Goal: Task Accomplishment & Management: Manage account settings

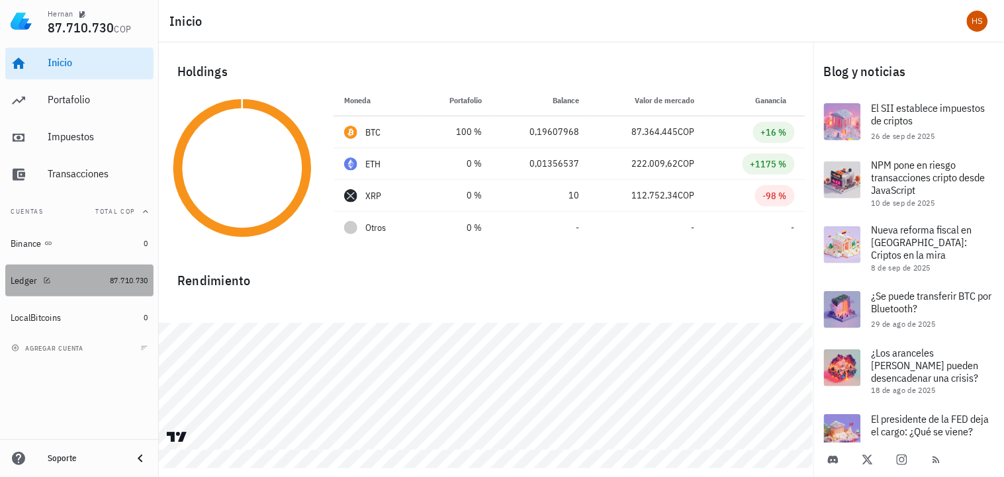
click at [23, 277] on div "Ledger" at bounding box center [24, 280] width 27 height 11
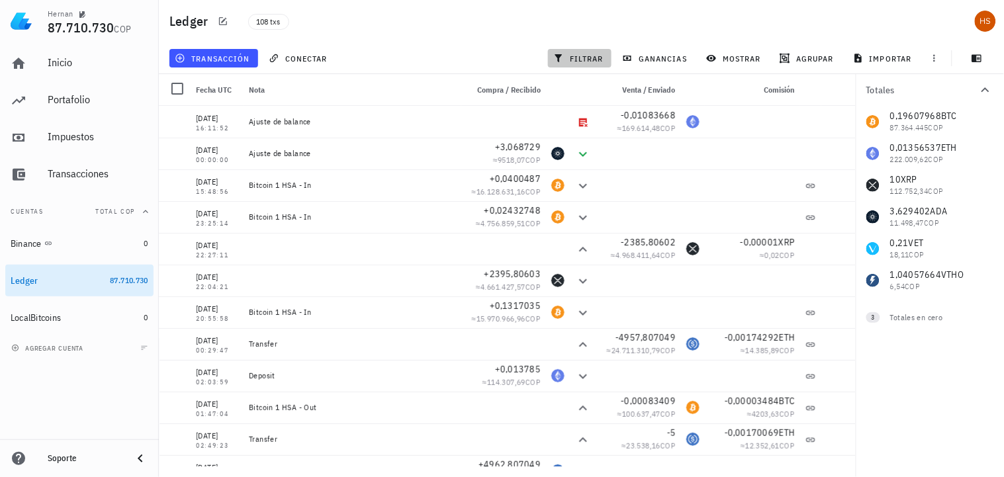
click at [590, 58] on span "filtrar" at bounding box center [580, 58] width 48 height 11
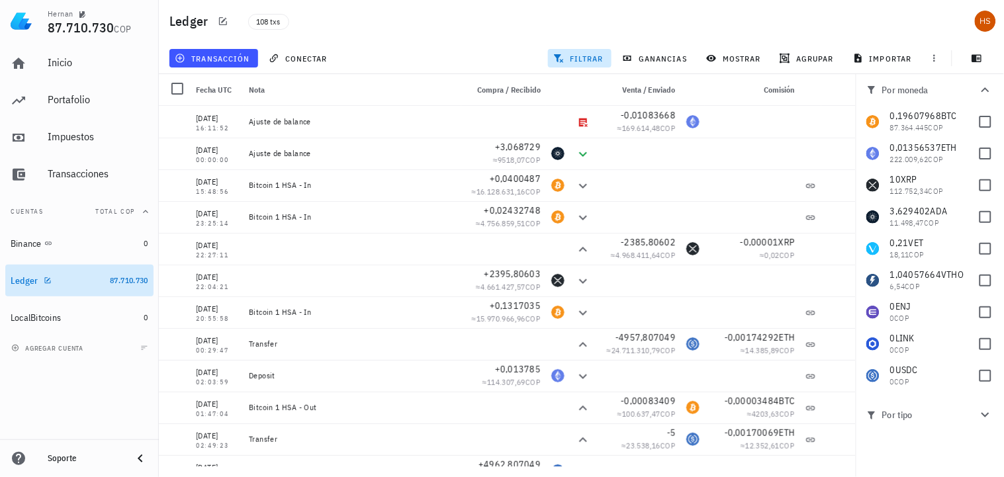
click at [36, 279] on div "Ledger" at bounding box center [25, 280] width 28 height 11
click at [60, 98] on div "Portafolio" at bounding box center [98, 99] width 101 height 13
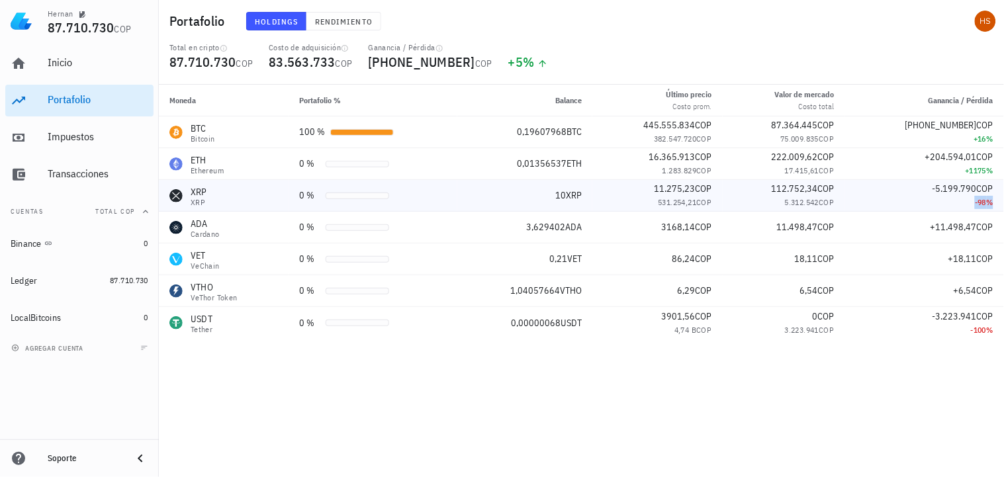
click at [921, 197] on div "-98 %" at bounding box center [925, 202] width 138 height 13
click at [197, 195] on div "XRP" at bounding box center [199, 191] width 17 height 13
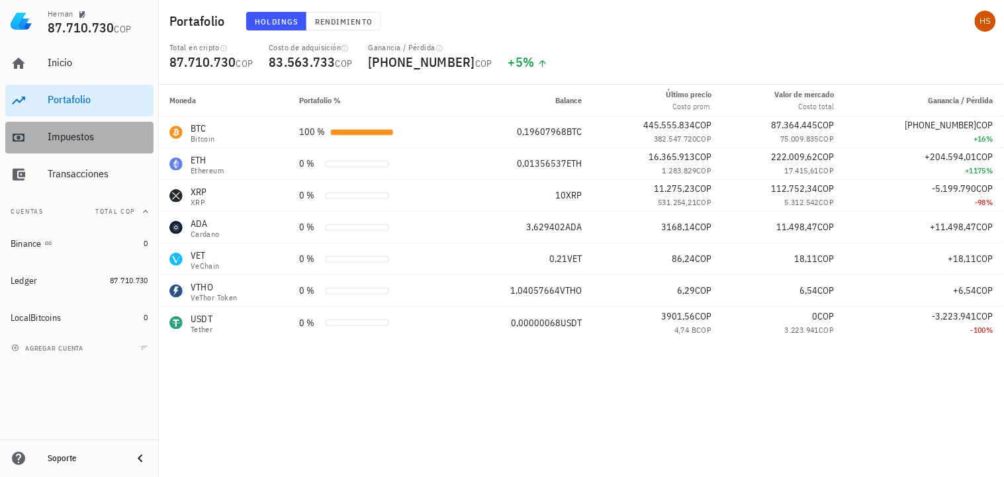
click at [71, 135] on div "Impuestos" at bounding box center [98, 136] width 101 height 13
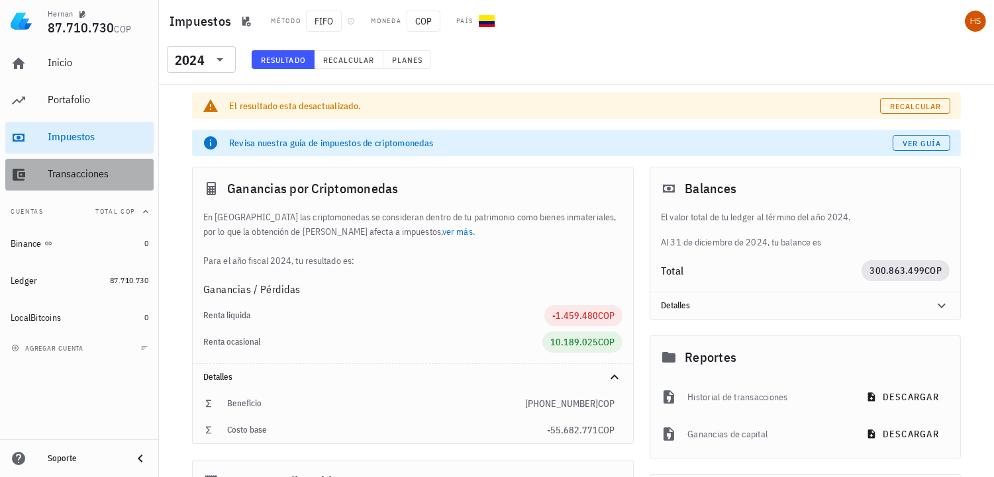
click at [71, 173] on div "Transacciones" at bounding box center [98, 173] width 101 height 13
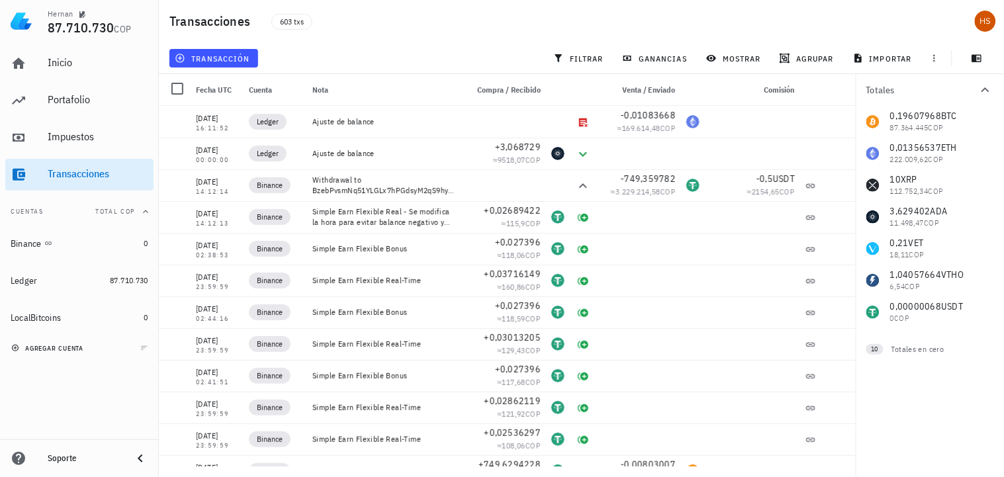
click at [55, 347] on span "agregar cuenta" at bounding box center [49, 348] width 70 height 9
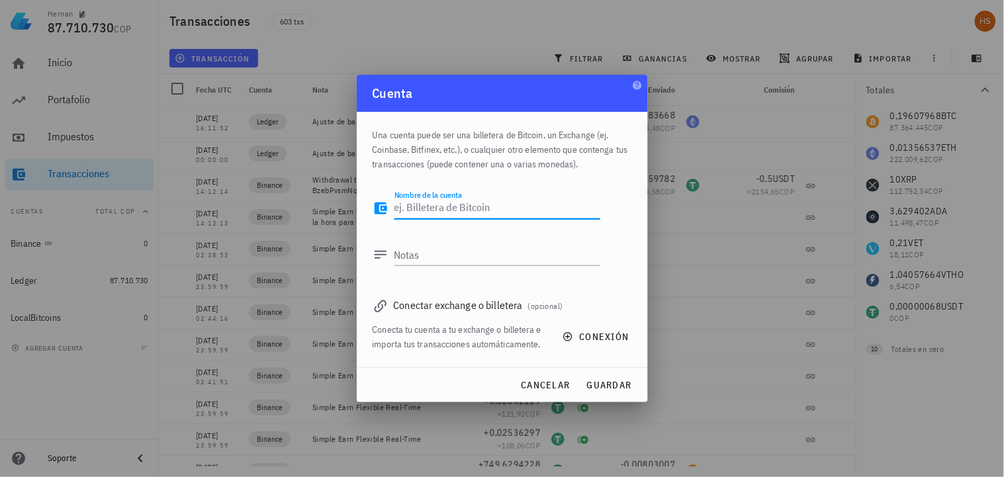
click at [418, 209] on textarea "Nombre de la cuenta" at bounding box center [498, 208] width 206 height 21
type textarea "Localbitcoin Hija"
click at [409, 261] on textarea "Notas" at bounding box center [498, 254] width 206 height 21
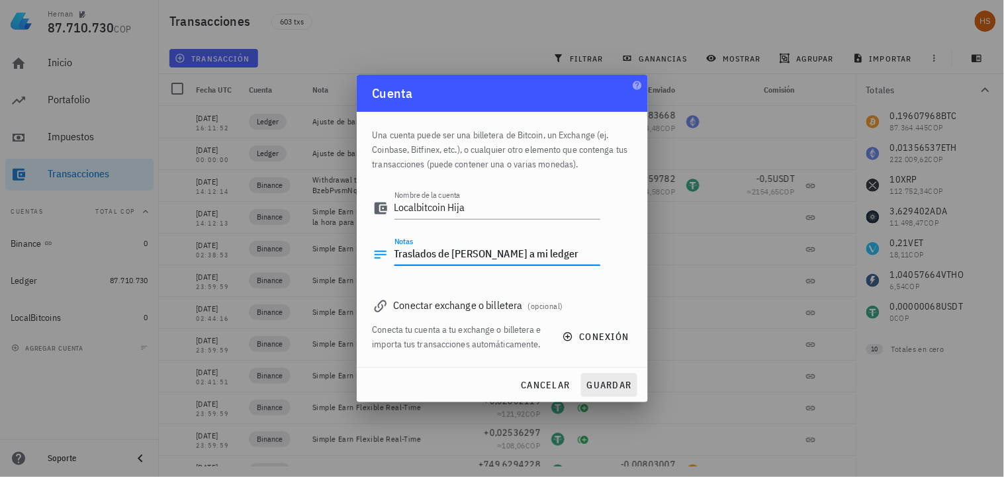
type textarea "Traslados de [PERSON_NAME] a mi ledger"
click at [626, 385] on span "guardar" at bounding box center [609, 385] width 46 height 12
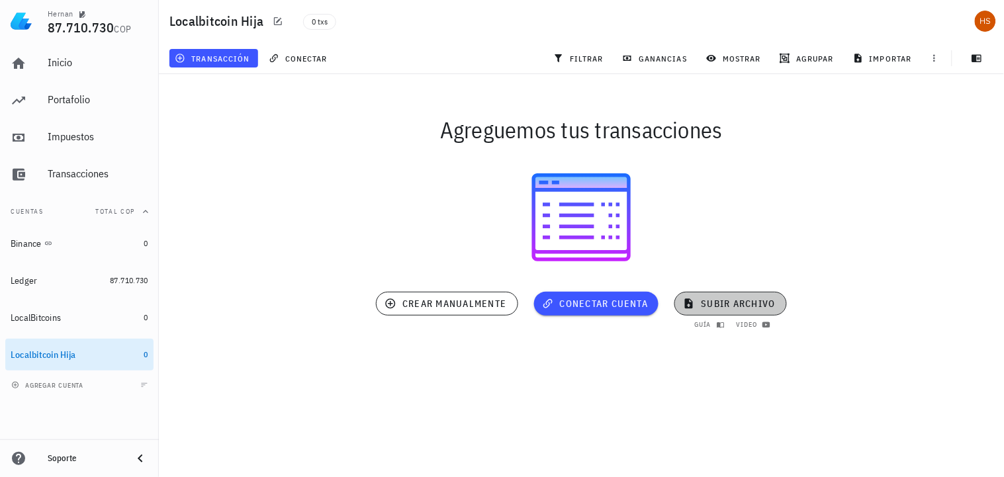
click at [759, 305] on span "subir archivo" at bounding box center [730, 304] width 89 height 12
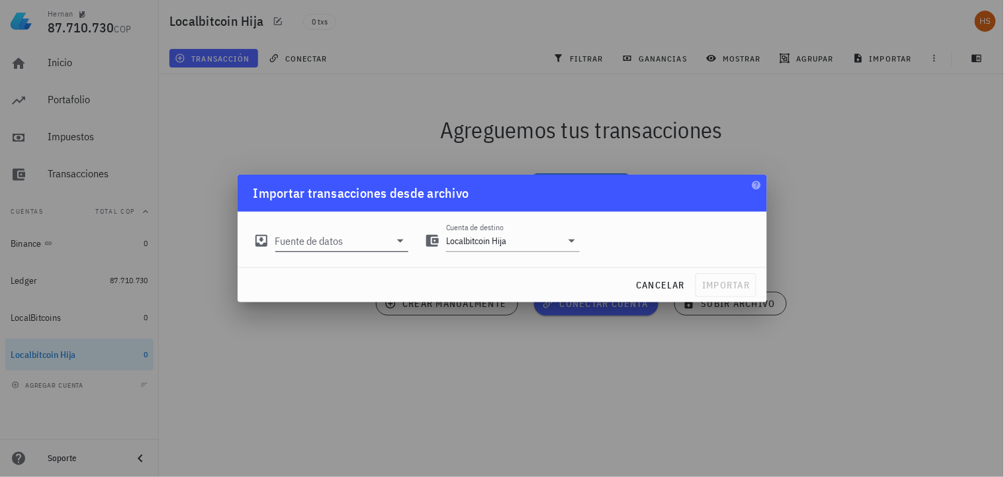
click at [336, 242] on input "Fuente de datos" at bounding box center [332, 240] width 115 height 21
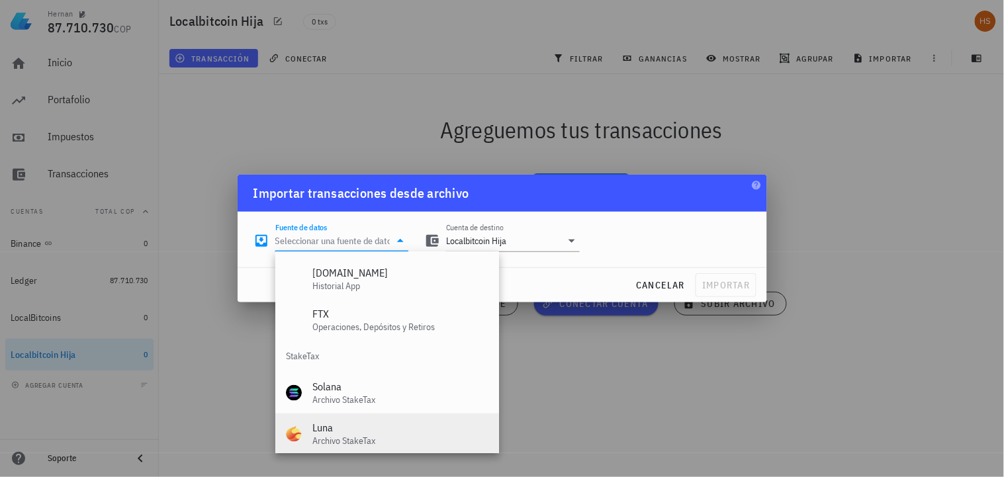
scroll to position [551, 0]
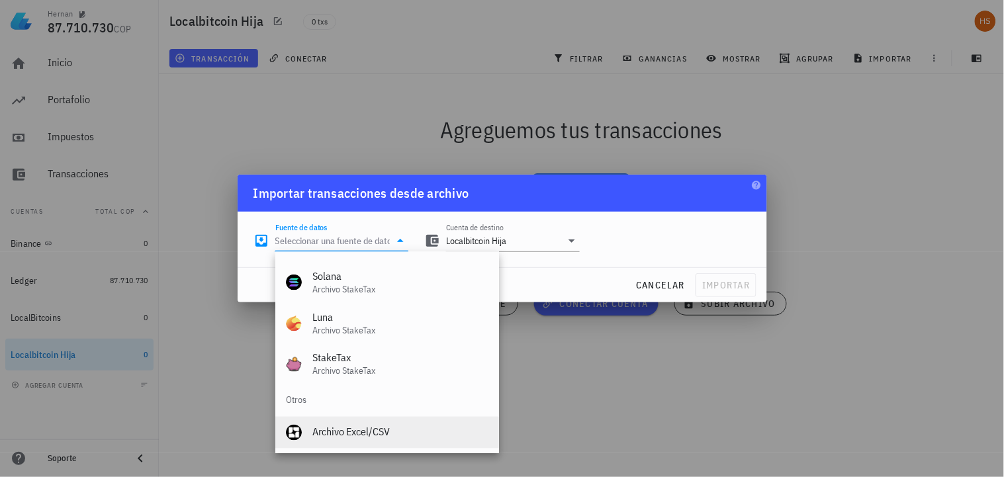
click at [385, 433] on div "Archivo Excel/CSV" at bounding box center [400, 432] width 176 height 13
type input "Archivo Excel/CSV"
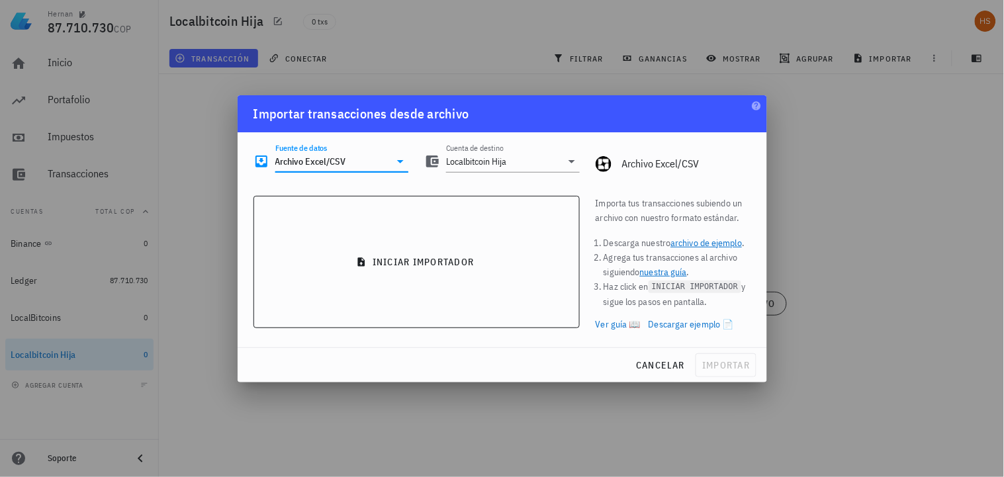
click at [727, 318] on link "Descargar ejemplo 📄" at bounding box center [691, 324] width 85 height 15
click at [669, 366] on span "cancelar" at bounding box center [660, 365] width 50 height 12
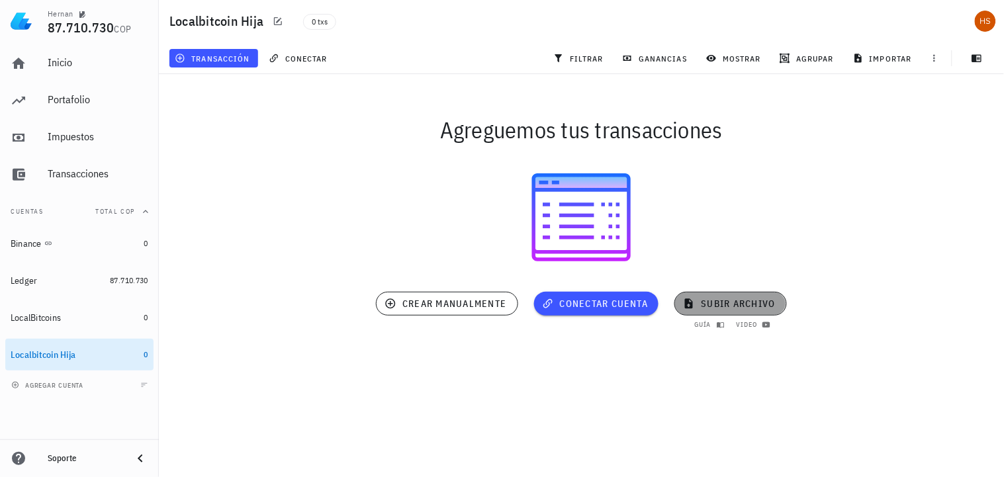
click at [729, 303] on span "subir archivo" at bounding box center [730, 304] width 89 height 12
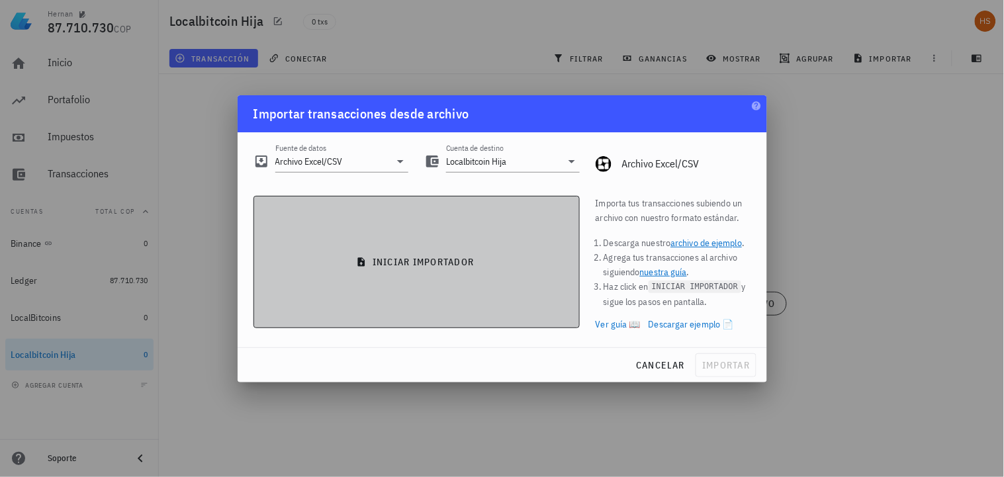
click at [395, 257] on span "iniciar importador" at bounding box center [417, 262] width 304 height 12
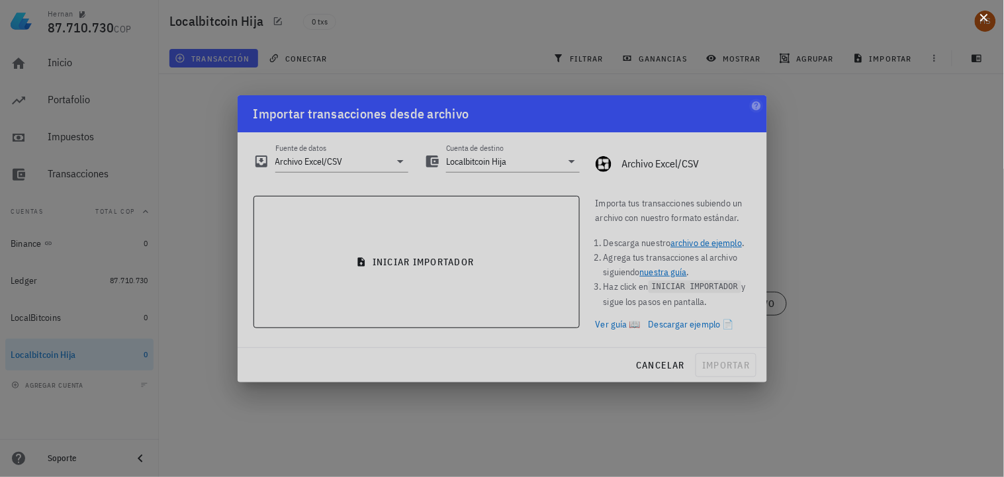
click at [989, 17] on button at bounding box center [984, 16] width 13 height 13
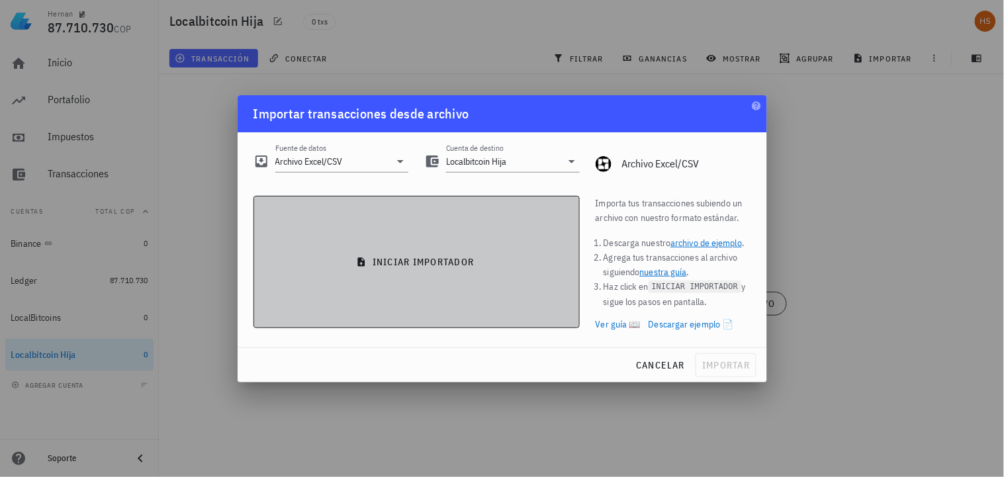
click at [414, 261] on span "iniciar importador" at bounding box center [417, 262] width 304 height 12
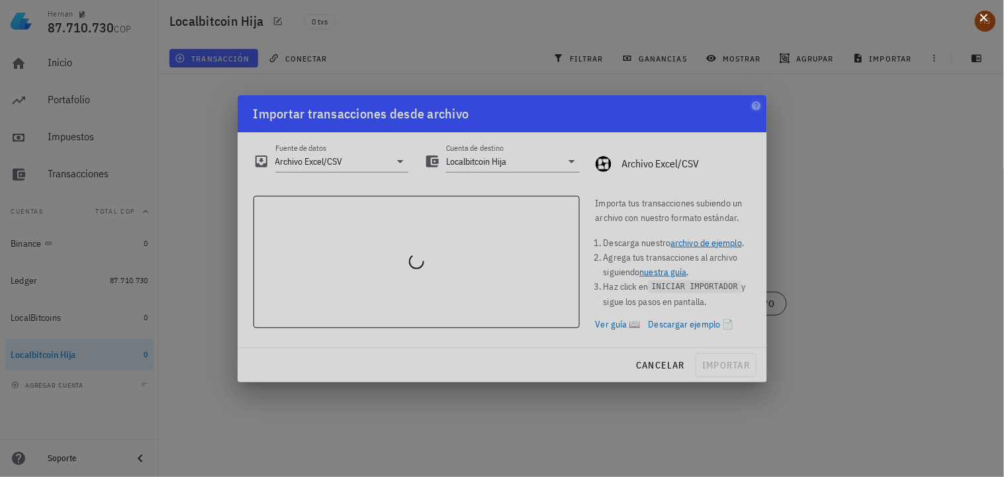
click at [986, 17] on button at bounding box center [984, 16] width 13 height 13
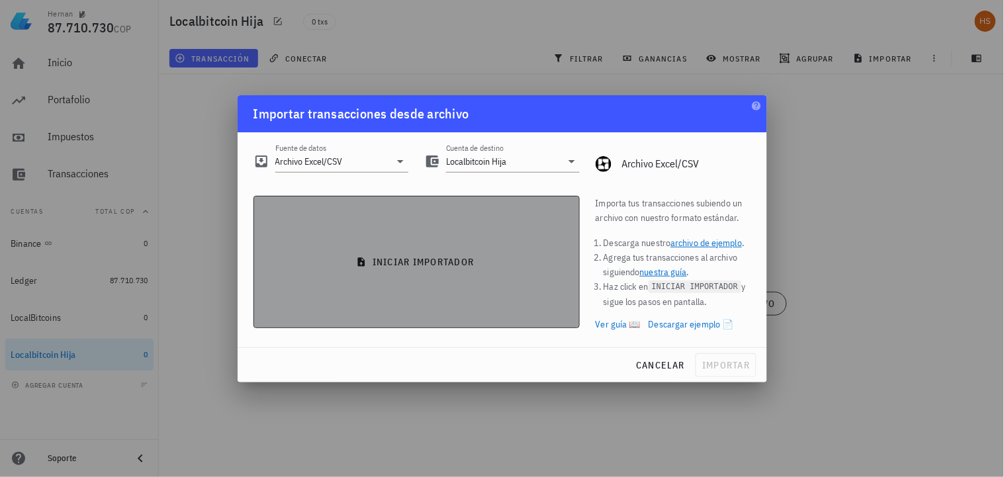
click at [441, 267] on span "iniciar importador" at bounding box center [417, 262] width 304 height 12
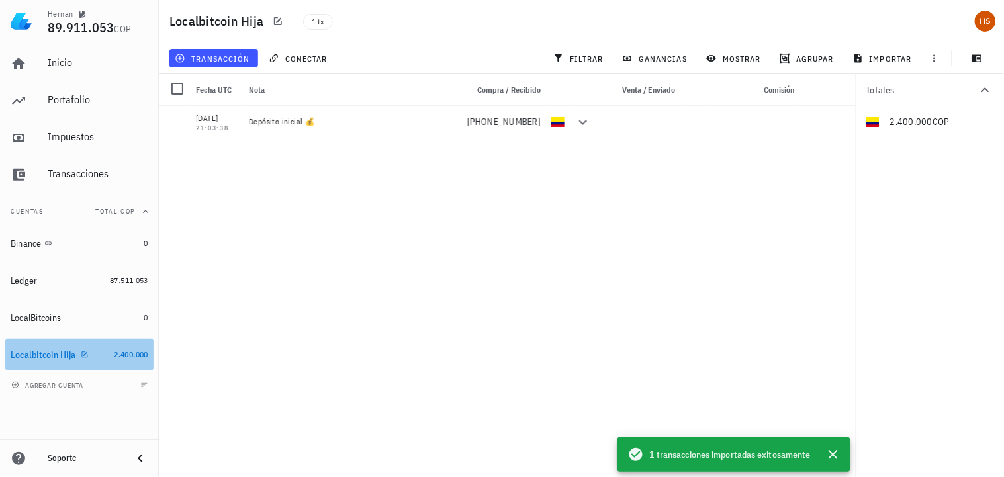
click at [61, 354] on div "Localbitcoin Hija" at bounding box center [43, 355] width 65 height 11
click at [84, 355] on icon "button" at bounding box center [85, 355] width 8 height 8
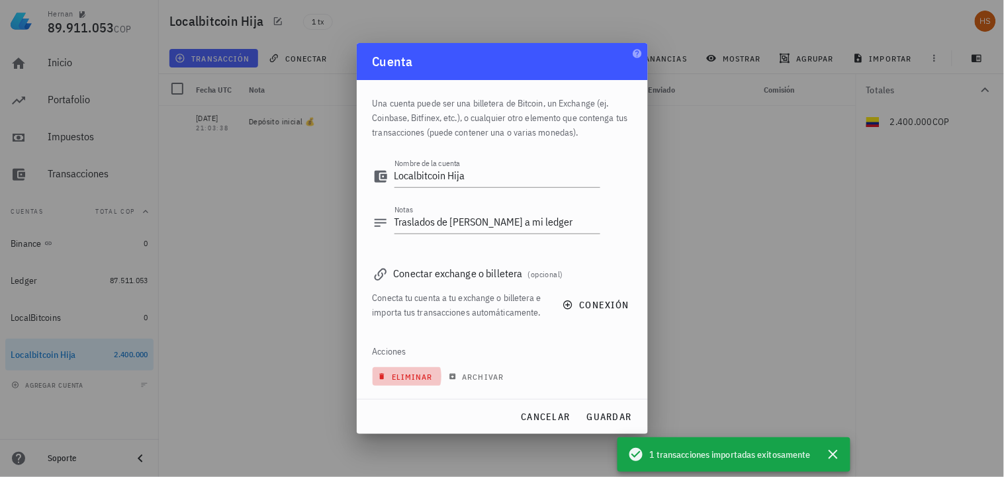
click at [420, 372] on span "eliminar" at bounding box center [407, 377] width 52 height 10
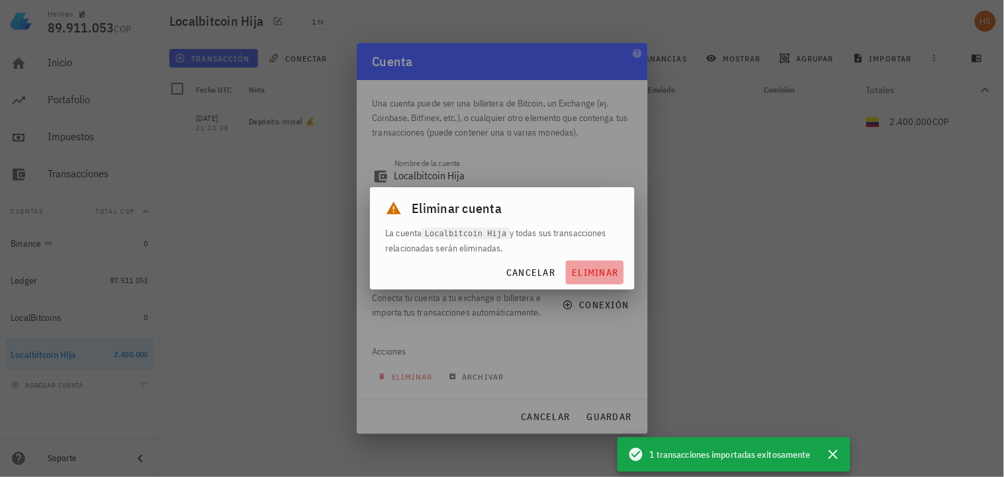
click at [596, 279] on button "eliminar" at bounding box center [595, 273] width 58 height 24
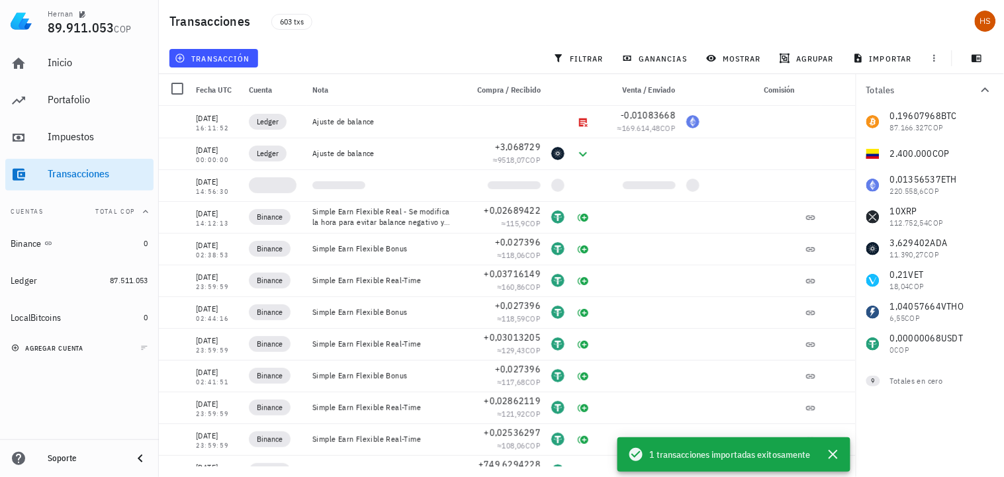
click at [71, 351] on span "agregar cuenta" at bounding box center [49, 348] width 70 height 9
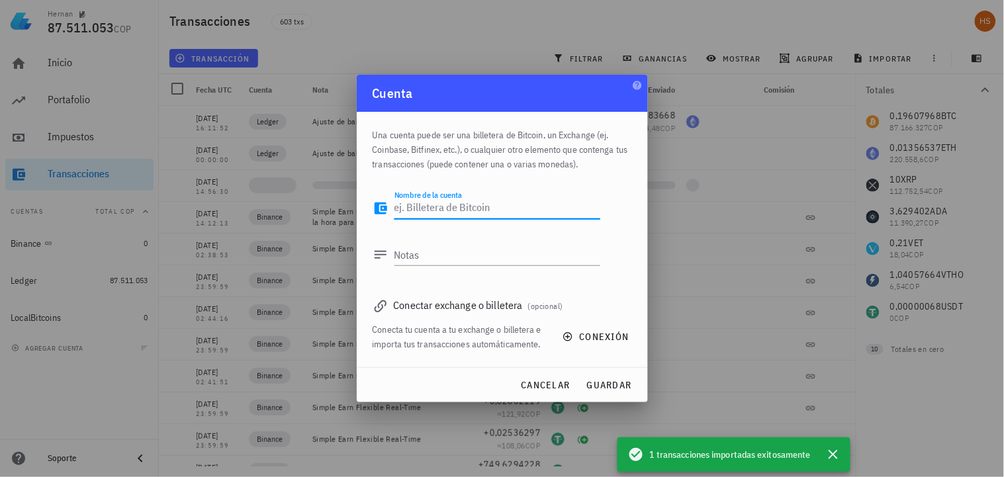
click at [411, 212] on textarea "Nombre de la cuenta" at bounding box center [498, 208] width 206 height 21
type textarea "Localbitcoin Hija"
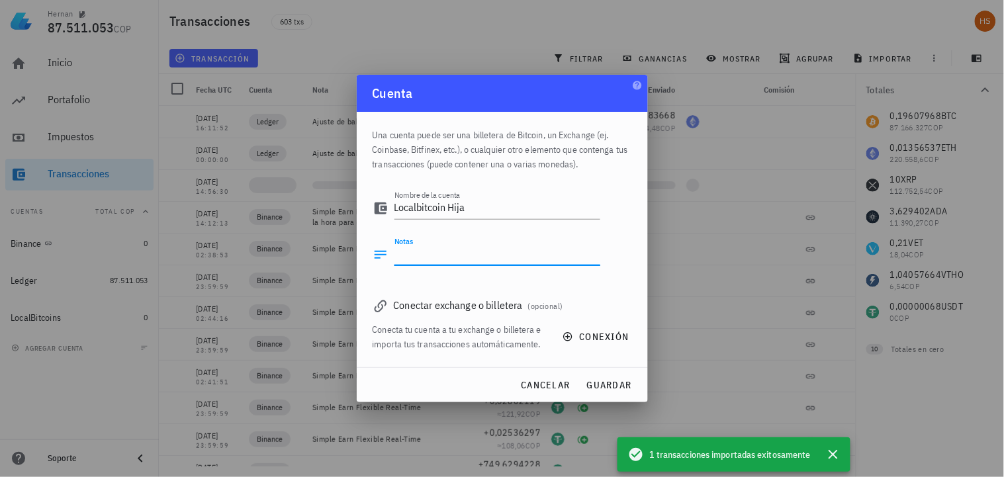
click at [408, 256] on textarea "Notas" at bounding box center [498, 254] width 206 height 21
type textarea "Transferencia BTC a Ledger fria"
click at [609, 380] on span "guardar" at bounding box center [609, 385] width 46 height 12
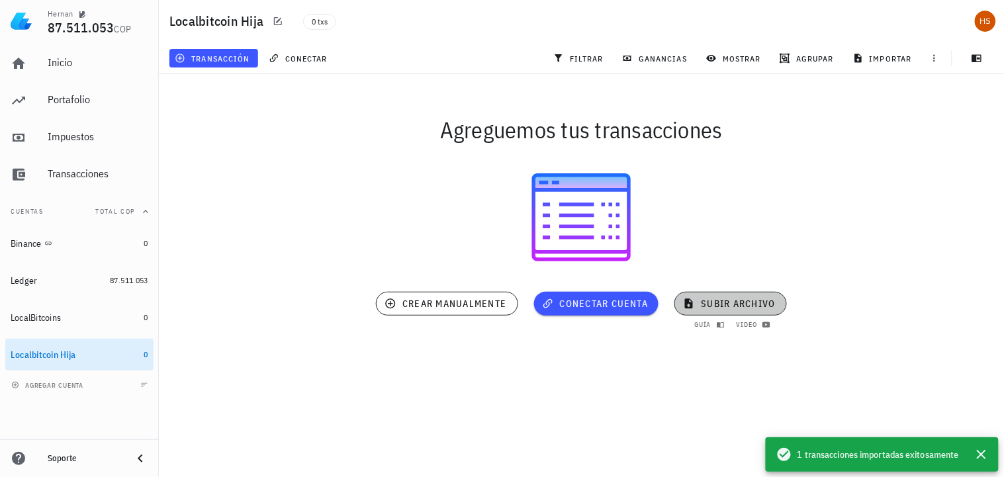
click at [728, 306] on span "subir archivo" at bounding box center [730, 304] width 89 height 12
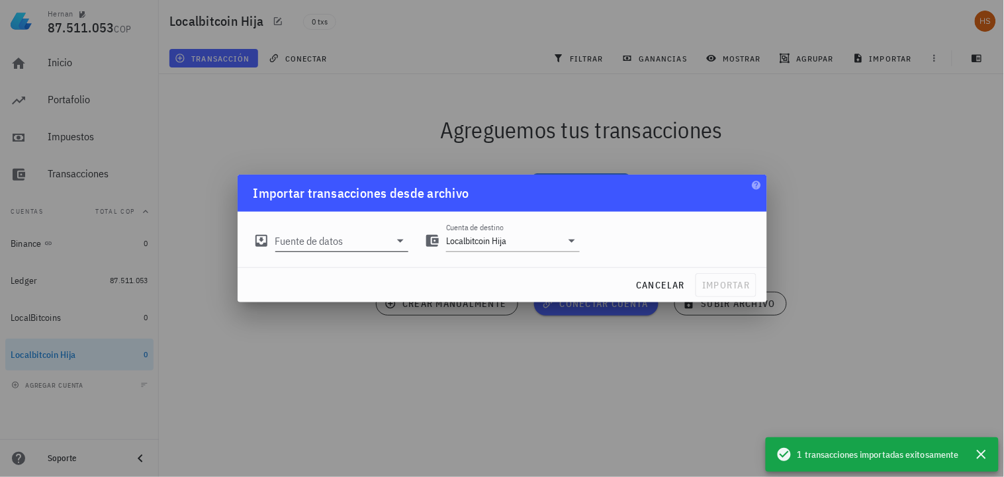
click at [344, 242] on input "Fuente de datos" at bounding box center [332, 240] width 115 height 21
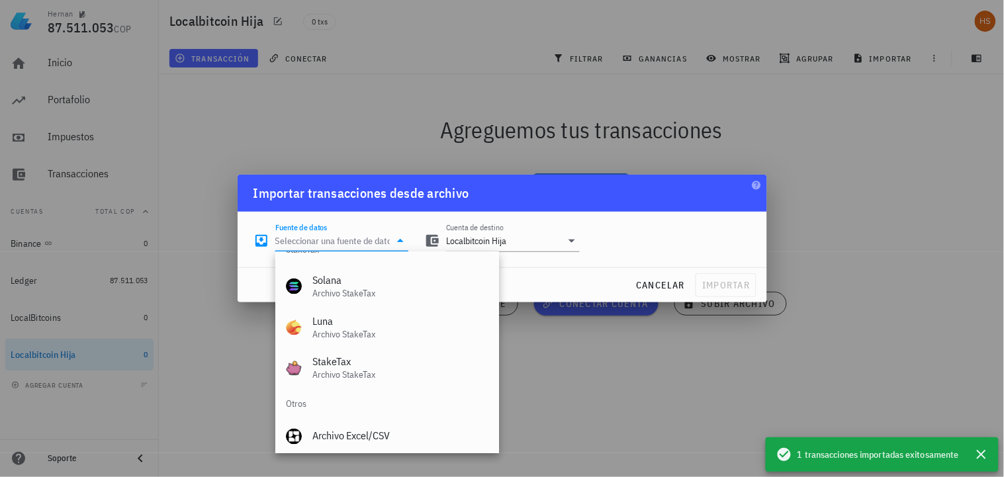
scroll to position [551, 0]
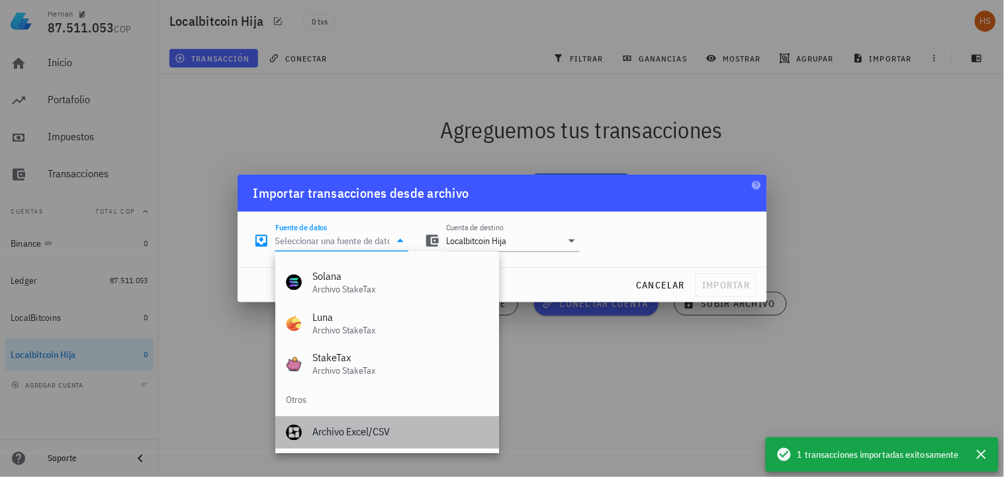
click at [346, 428] on div "Archivo Excel/CSV" at bounding box center [400, 432] width 176 height 13
type input "Archivo Excel/CSV"
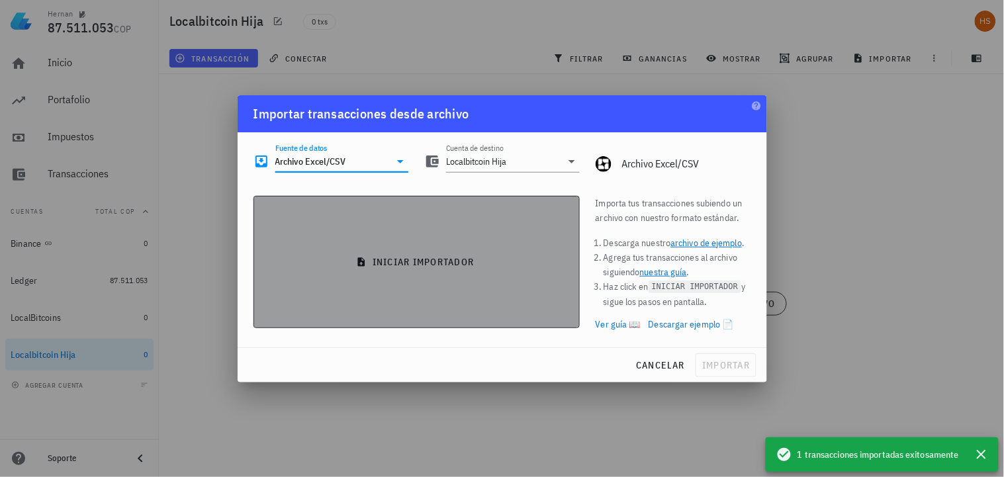
click at [459, 265] on span "iniciar importador" at bounding box center [417, 262] width 304 height 12
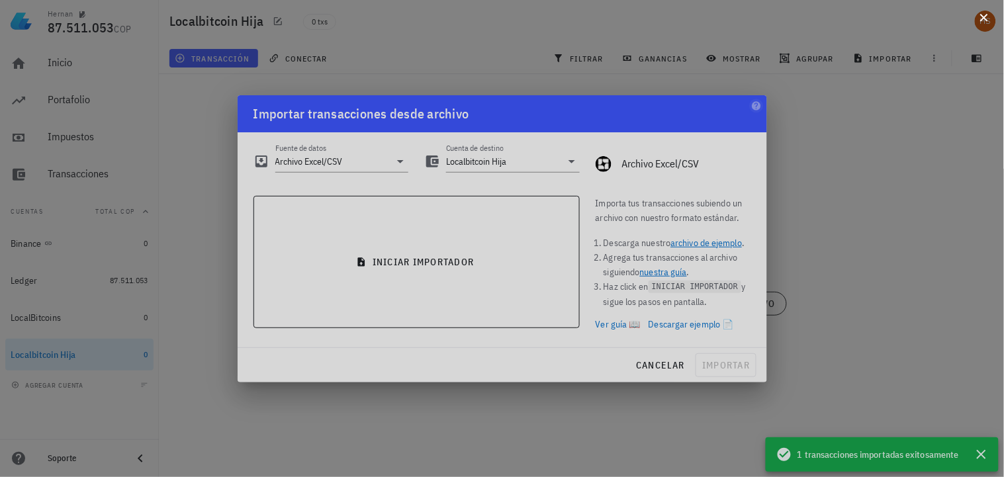
click at [987, 23] on button at bounding box center [984, 16] width 13 height 13
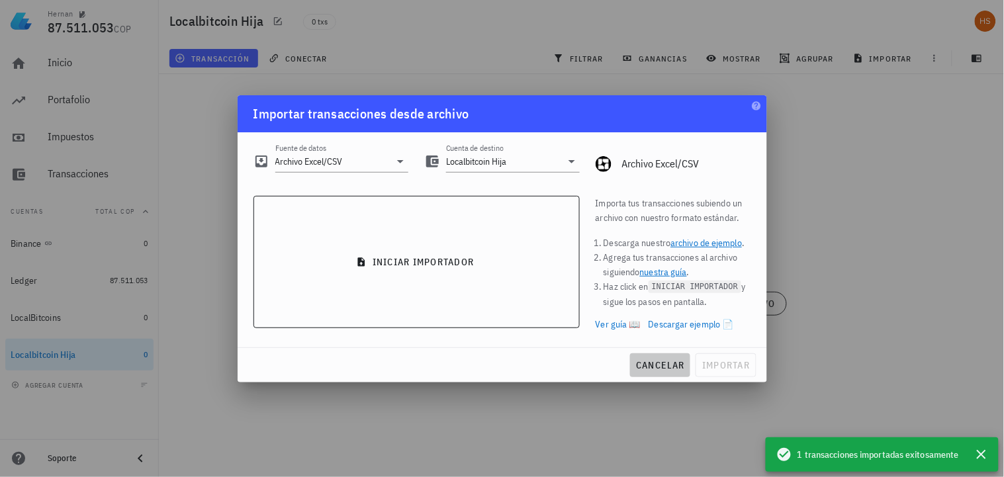
click at [657, 361] on span "cancelar" at bounding box center [660, 365] width 50 height 12
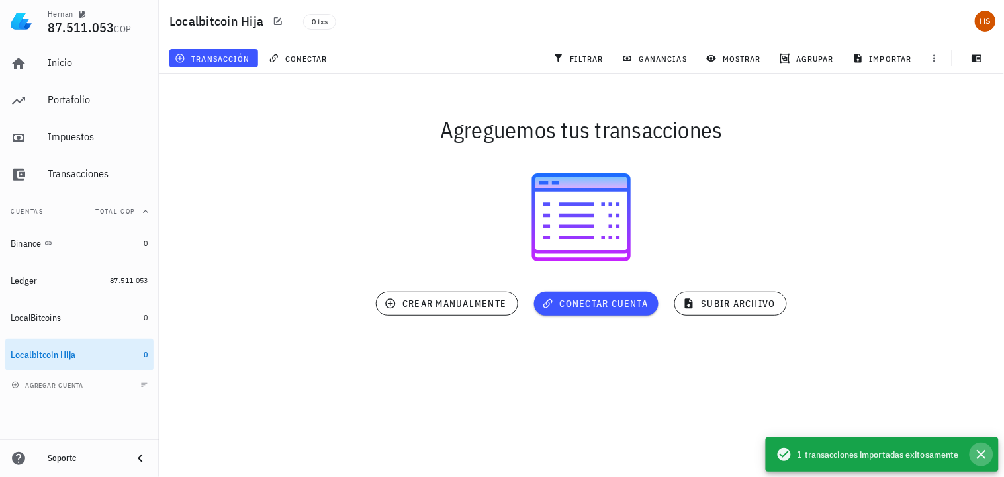
click at [978, 457] on icon "button" at bounding box center [982, 455] width 16 height 16
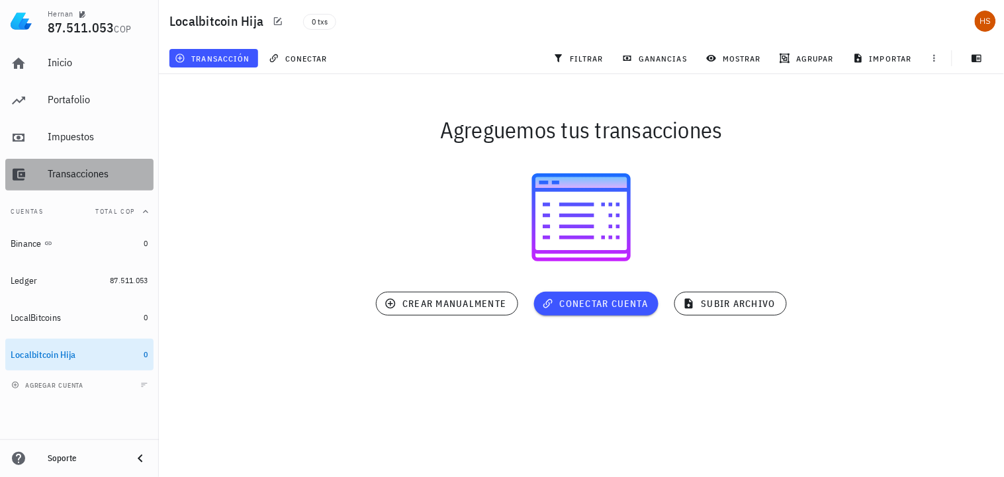
click at [80, 183] on div "Transacciones" at bounding box center [98, 175] width 101 height 30
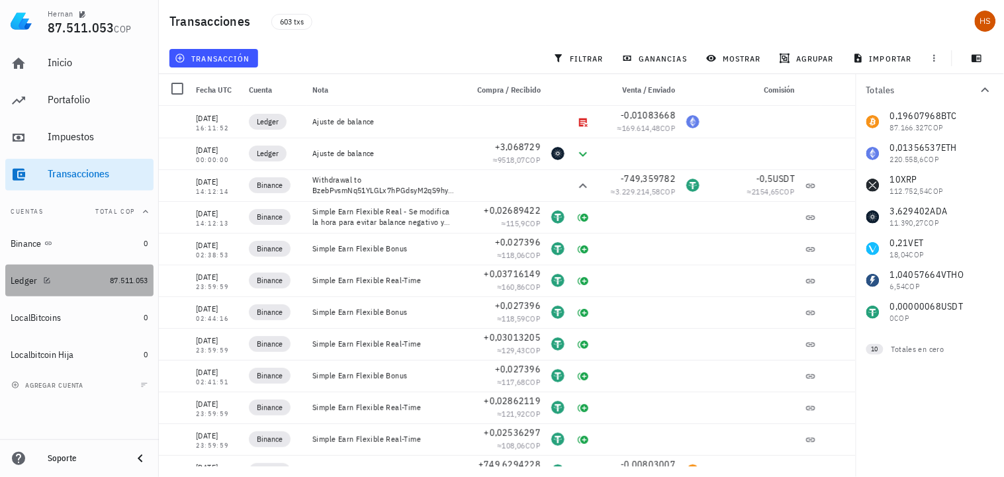
click at [35, 279] on div "Ledger" at bounding box center [24, 280] width 27 height 11
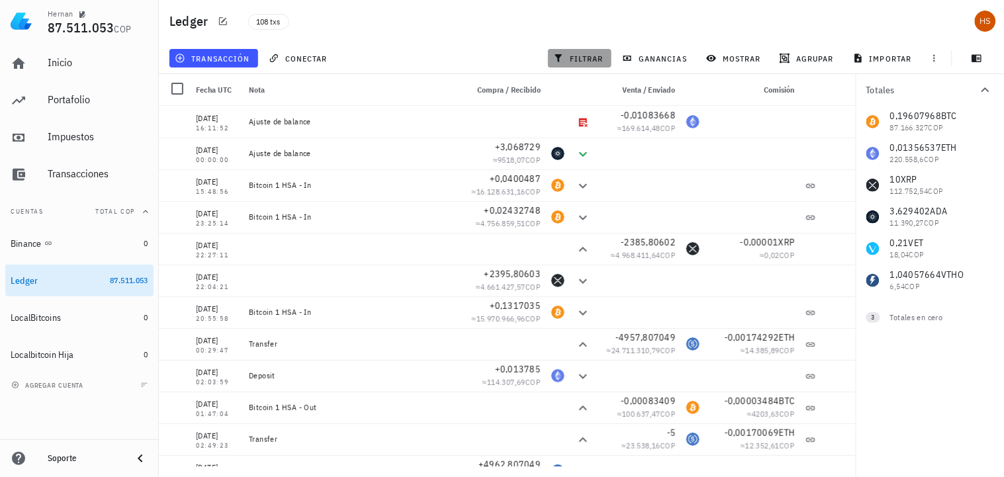
click at [590, 56] on span "filtrar" at bounding box center [580, 58] width 48 height 11
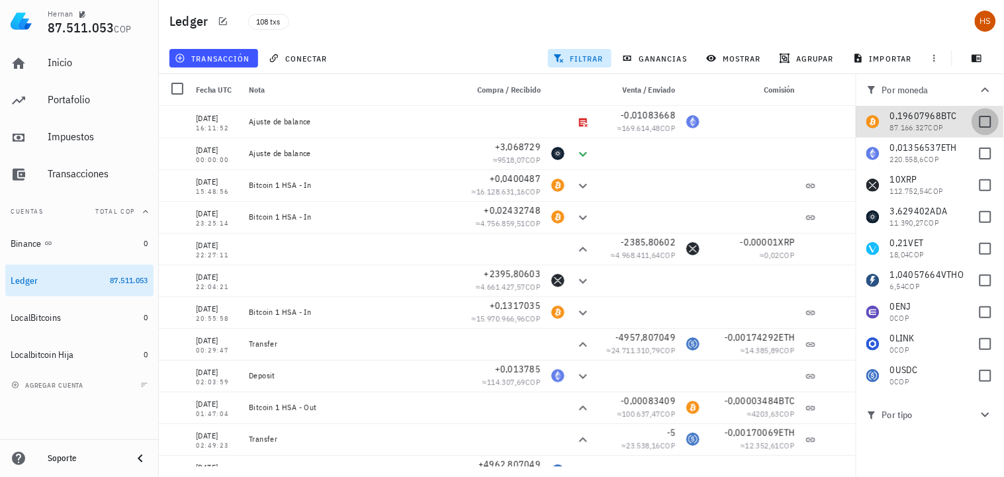
click at [983, 120] on div at bounding box center [985, 122] width 23 height 23
checkbox input "true"
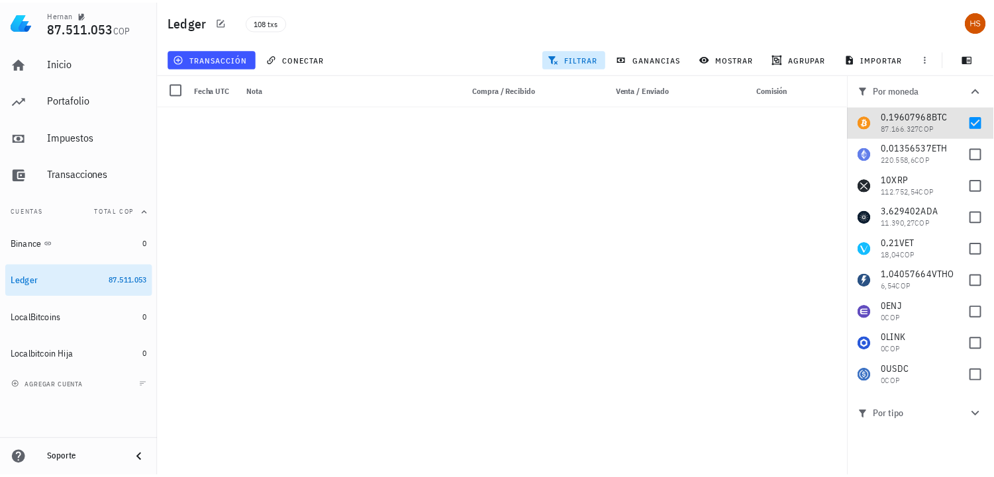
scroll to position [714, 0]
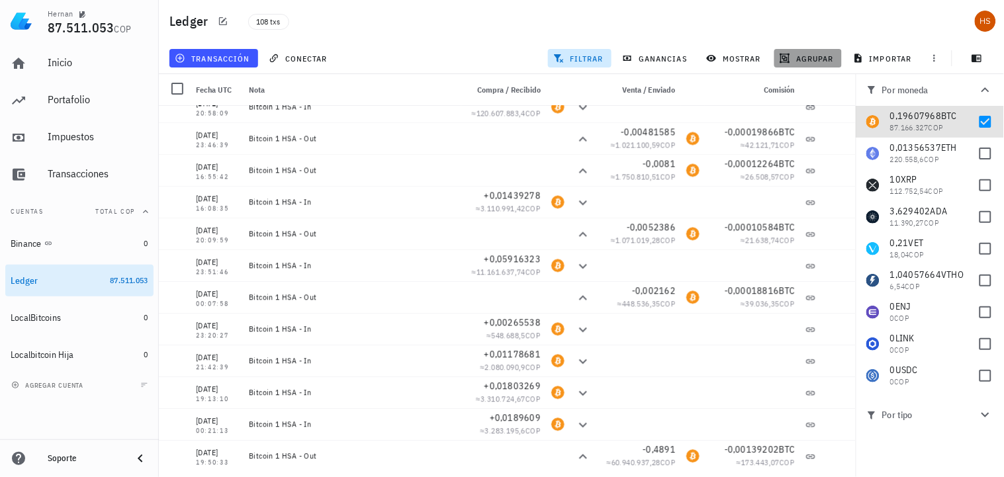
click at [818, 57] on span "agrupar" at bounding box center [808, 58] width 52 height 11
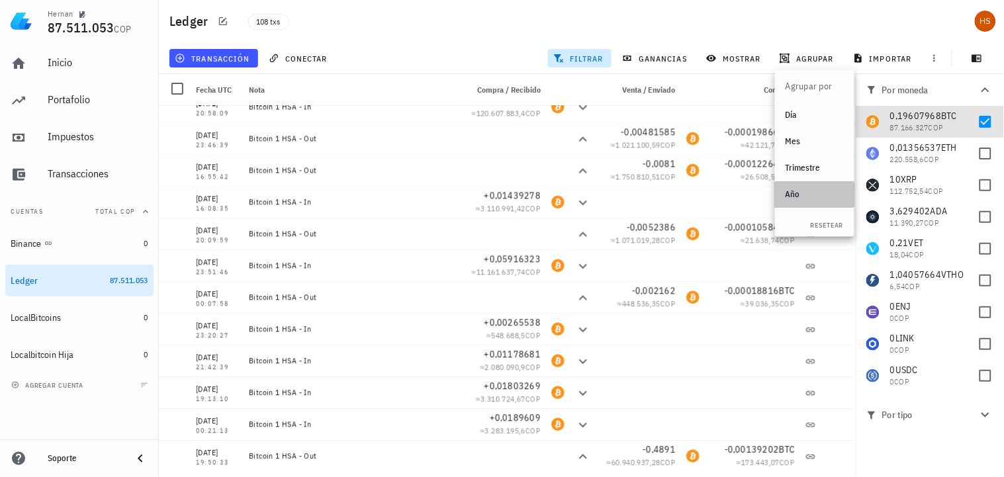
click at [796, 195] on div "Año" at bounding box center [815, 194] width 58 height 11
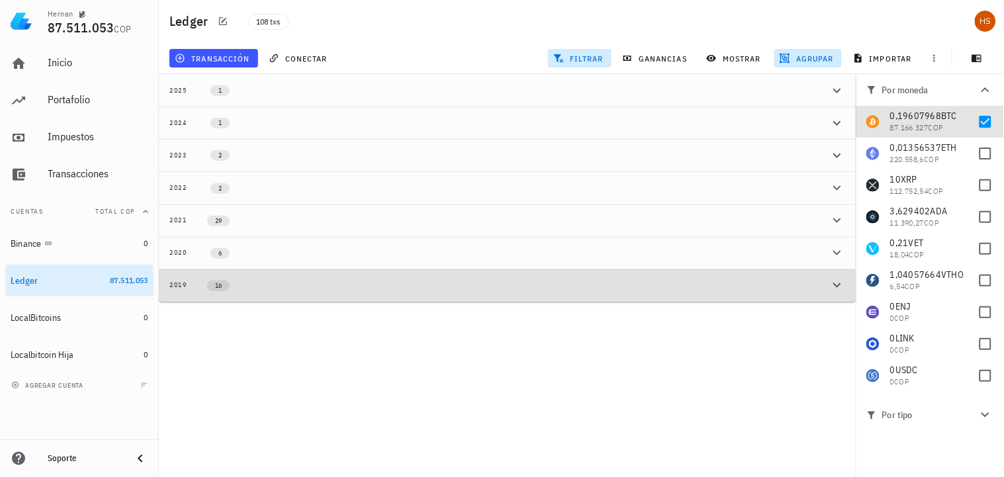
click at [172, 283] on div "2019" at bounding box center [178, 285] width 18 height 11
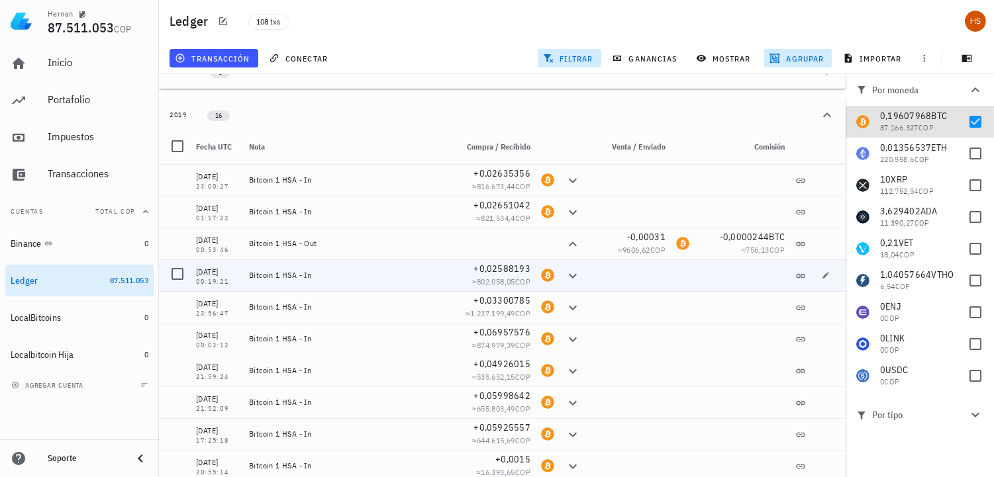
scroll to position [117, 0]
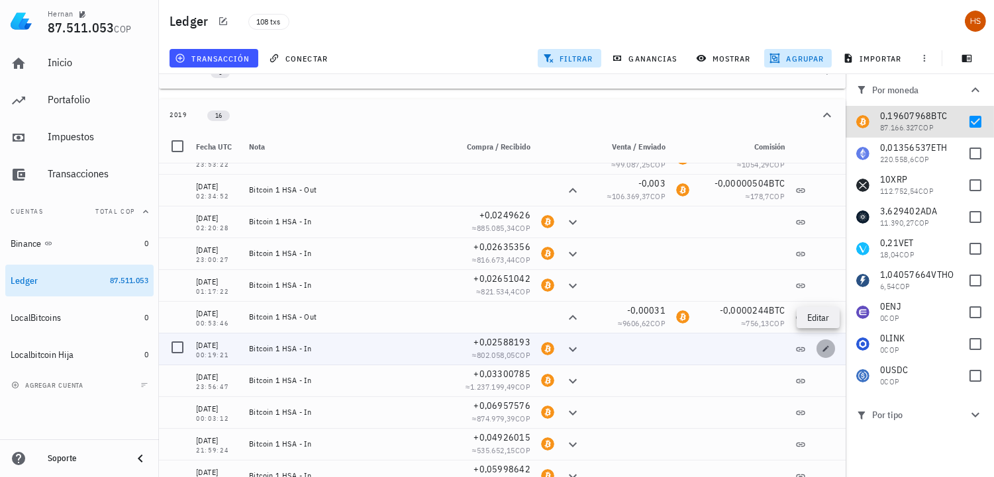
click at [821, 347] on icon "button" at bounding box center [825, 349] width 8 height 8
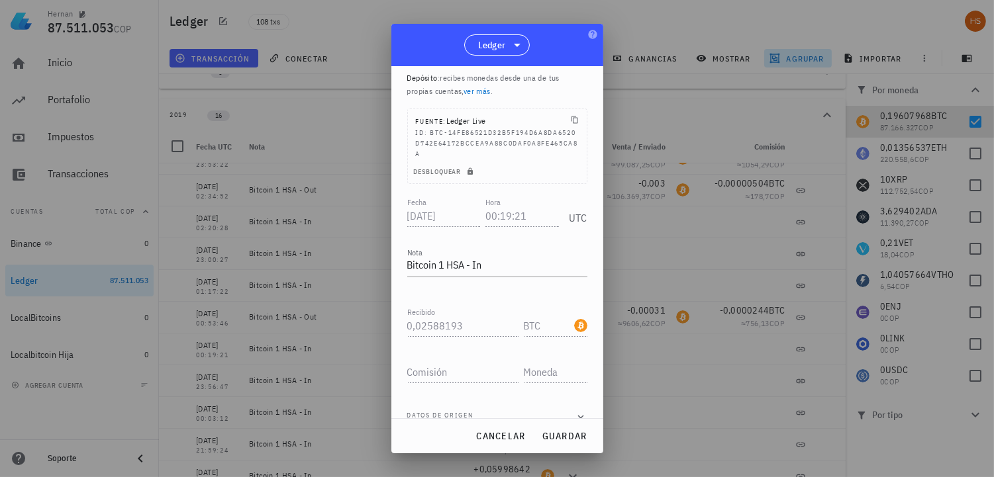
scroll to position [61, 0]
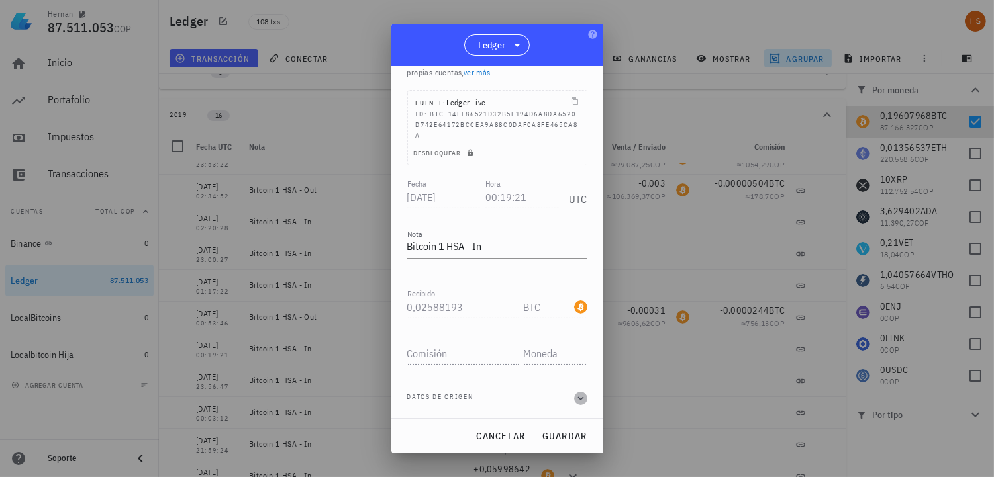
click at [575, 398] on icon "button" at bounding box center [581, 399] width 12 height 16
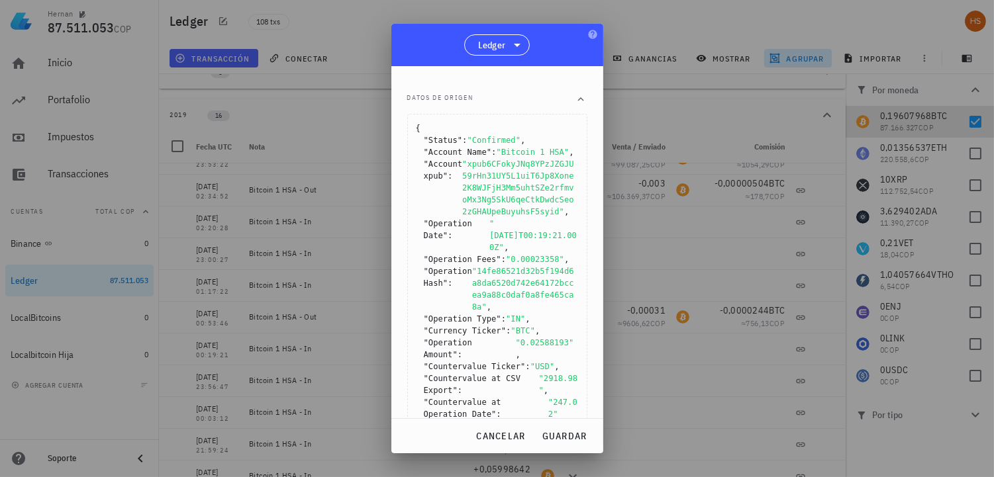
scroll to position [213, 0]
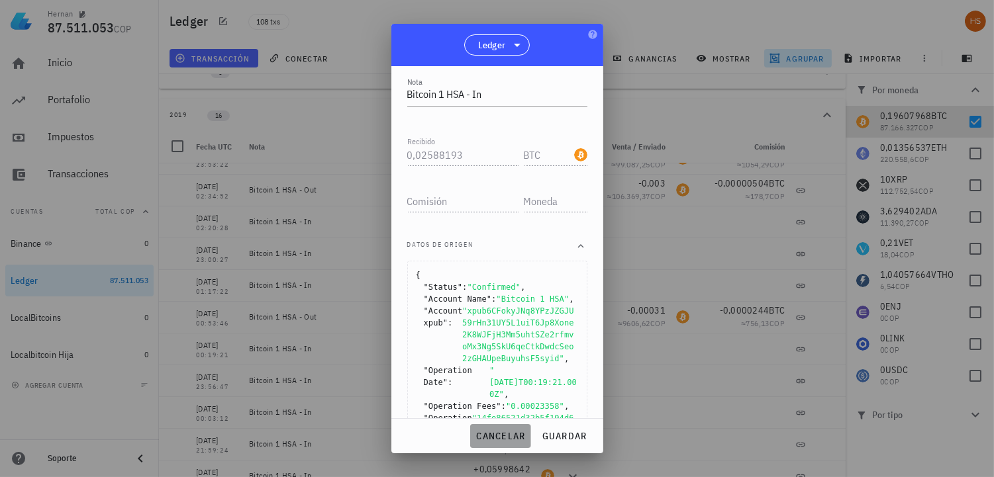
click at [486, 437] on span "cancelar" at bounding box center [500, 436] width 50 height 12
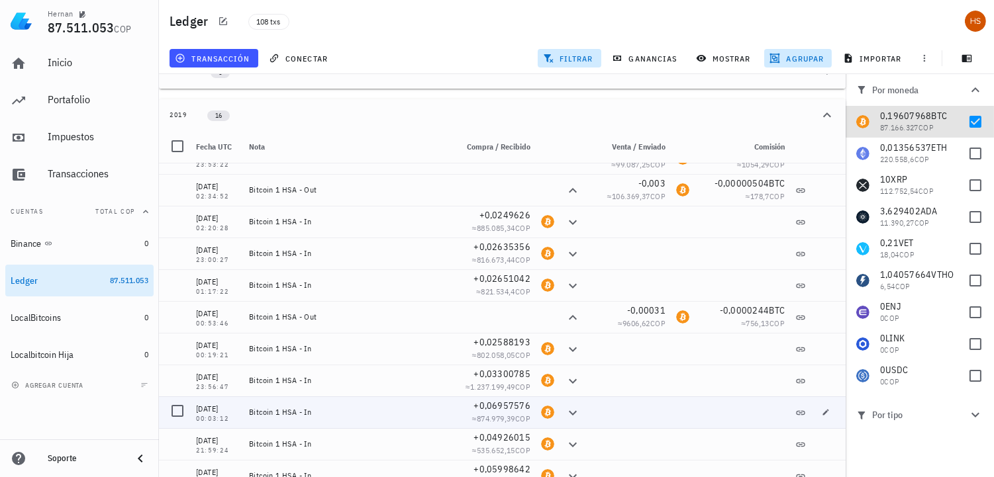
scroll to position [43, 0]
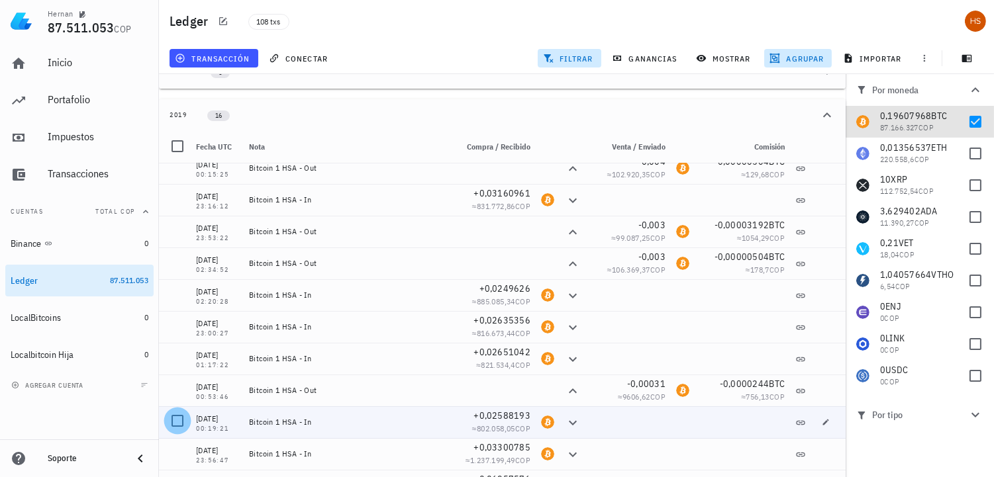
click at [173, 417] on div at bounding box center [177, 421] width 23 height 23
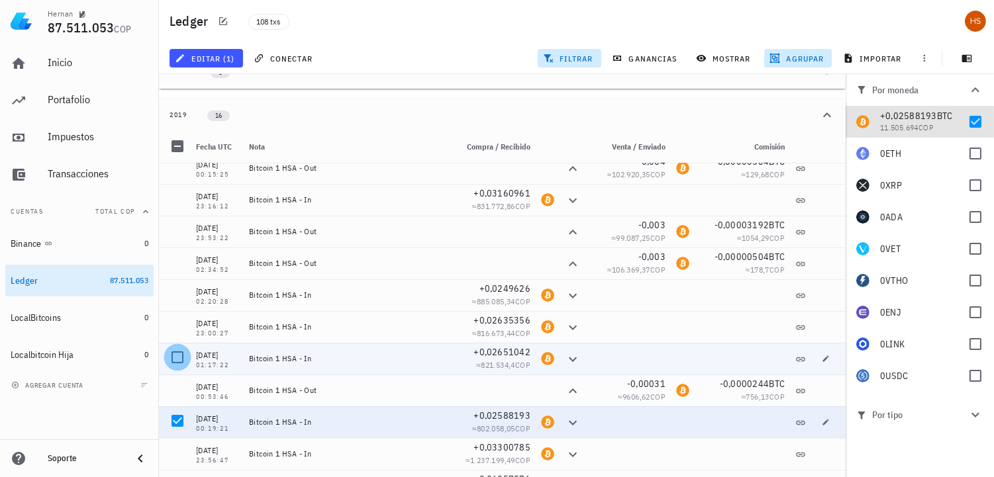
click at [181, 355] on div at bounding box center [177, 357] width 23 height 23
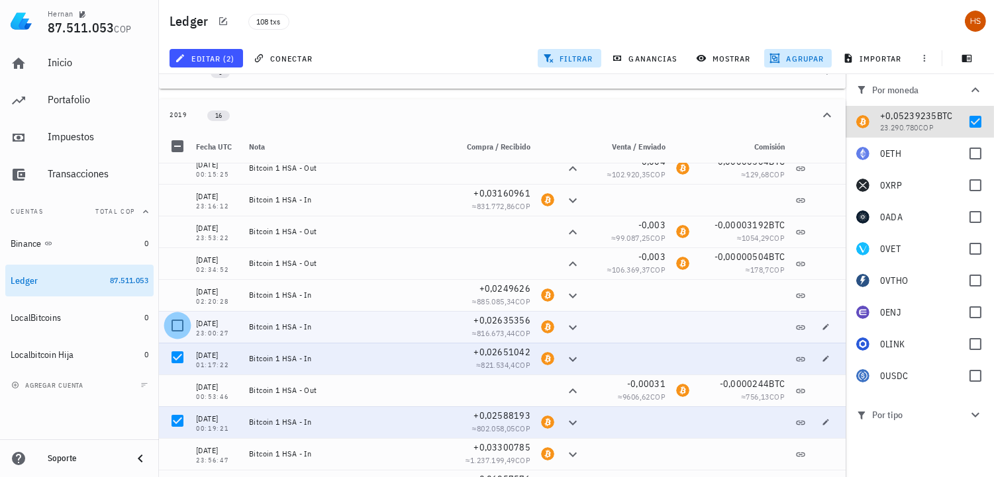
click at [174, 322] on div at bounding box center [177, 325] width 23 height 23
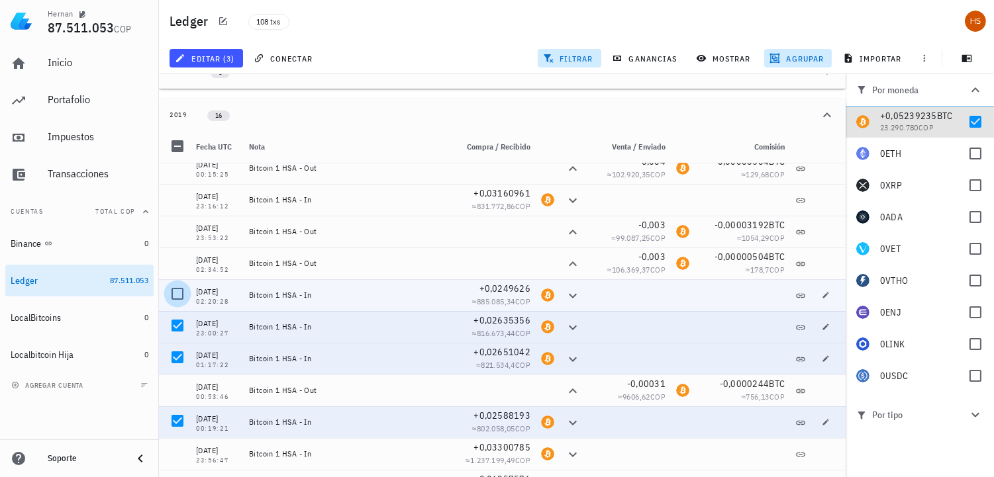
click at [177, 293] on div at bounding box center [177, 294] width 23 height 23
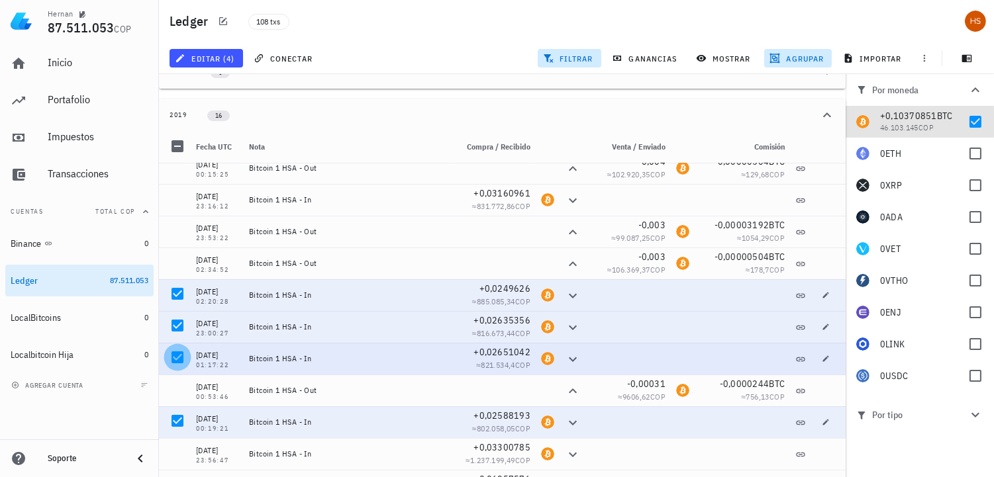
click at [183, 355] on div at bounding box center [177, 357] width 23 height 23
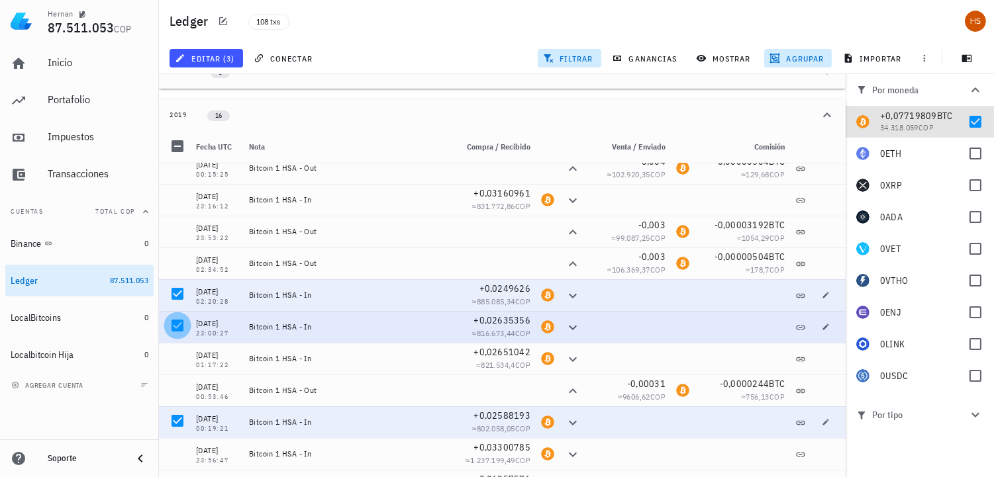
click at [175, 322] on div at bounding box center [177, 325] width 23 height 23
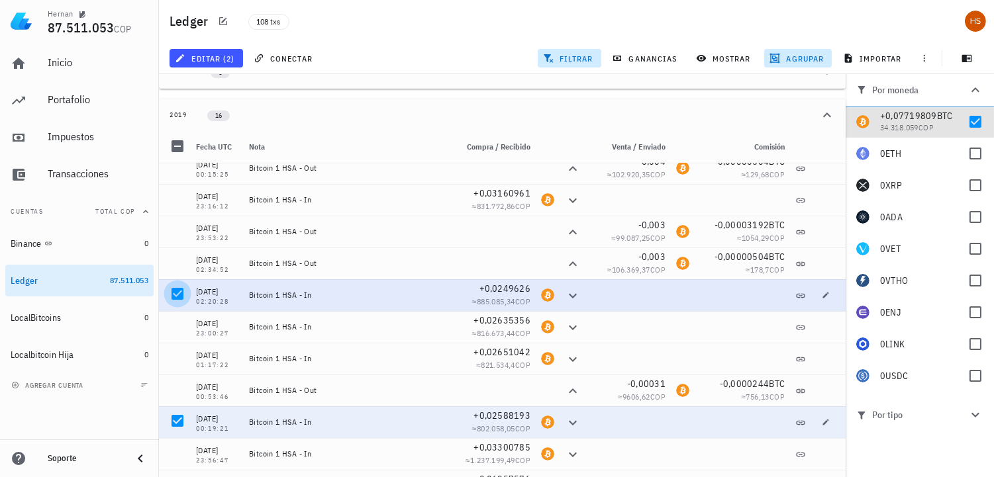
click at [181, 293] on div at bounding box center [177, 294] width 23 height 23
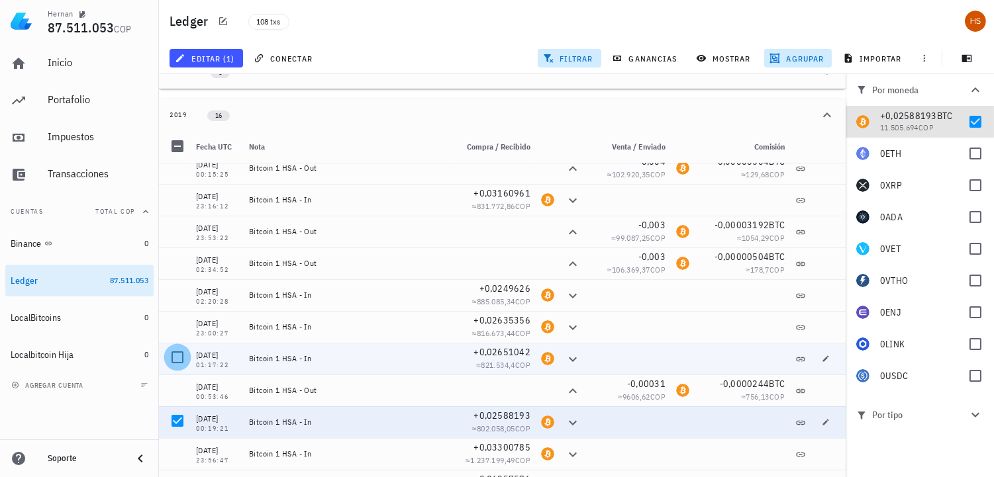
click at [179, 355] on div at bounding box center [177, 357] width 23 height 23
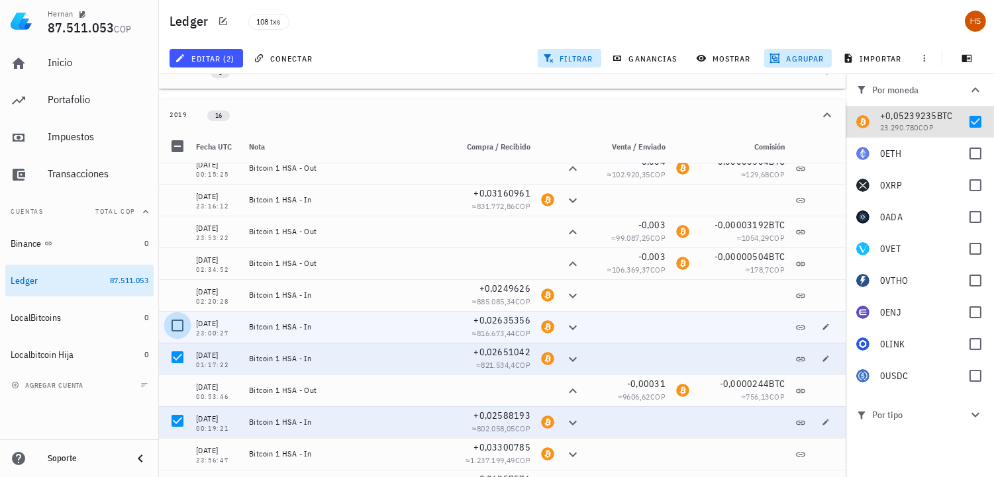
click at [173, 318] on div at bounding box center [177, 325] width 23 height 23
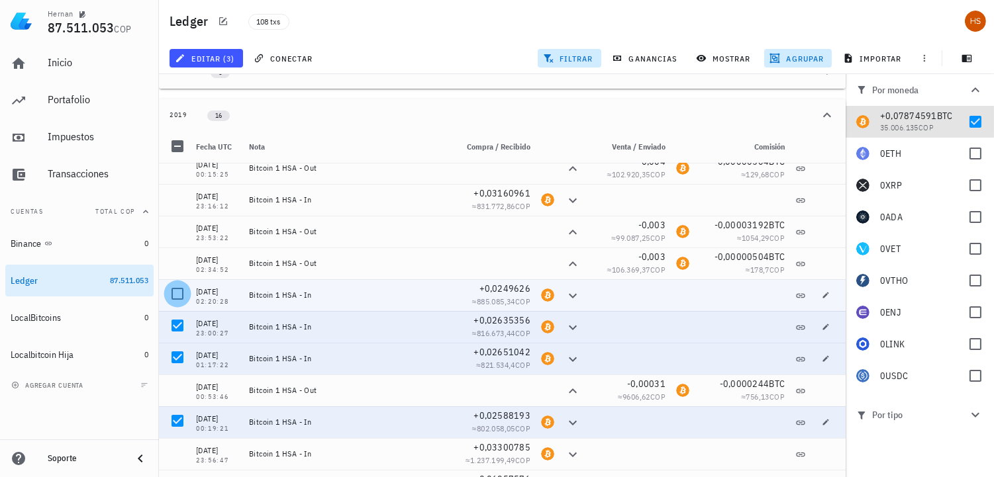
click at [179, 289] on div at bounding box center [177, 294] width 23 height 23
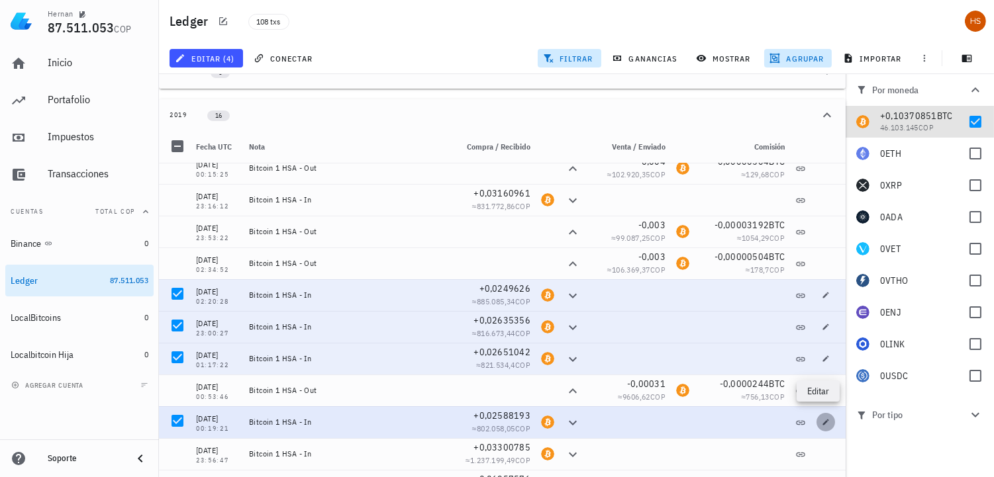
click at [823, 419] on icon "button" at bounding box center [826, 422] width 6 height 6
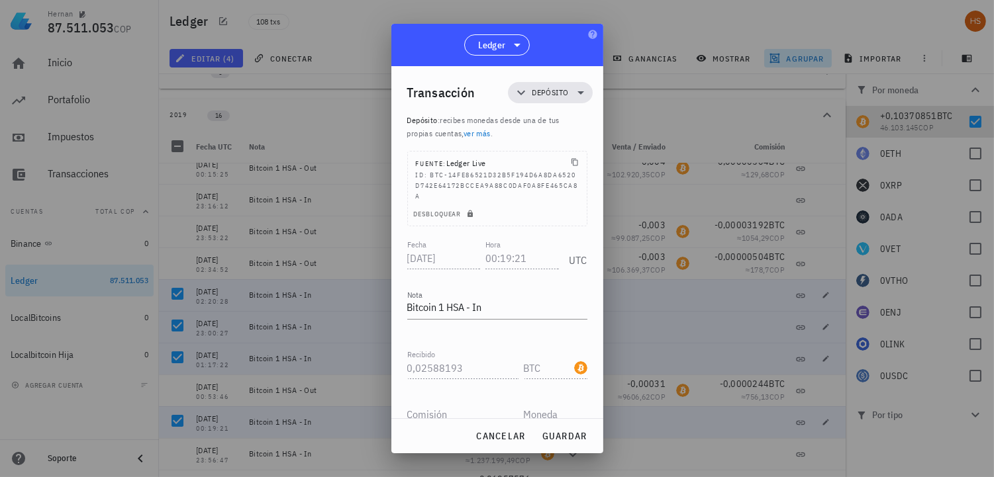
click at [397, 195] on div "Transacción Depósito Depósito : recibes monedas desde una de tus propias cuenta…" at bounding box center [497, 242] width 212 height 352
click at [460, 197] on div "Transacción Depósito Depósito : recibes monedas desde una de tus propias cuenta…" at bounding box center [497, 242] width 212 height 352
drag, startPoint x: 514, startPoint y: 437, endPoint x: 496, endPoint y: 468, distance: 35.9
click at [514, 437] on span "cancelar" at bounding box center [500, 436] width 50 height 12
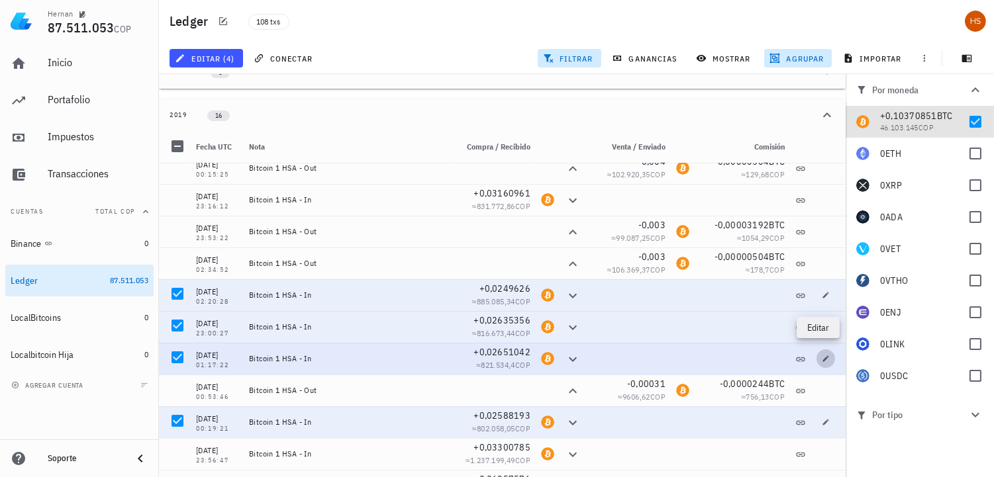
click at [821, 355] on icon "button" at bounding box center [825, 359] width 8 height 8
type input "01:17:22"
type input "0,02651042"
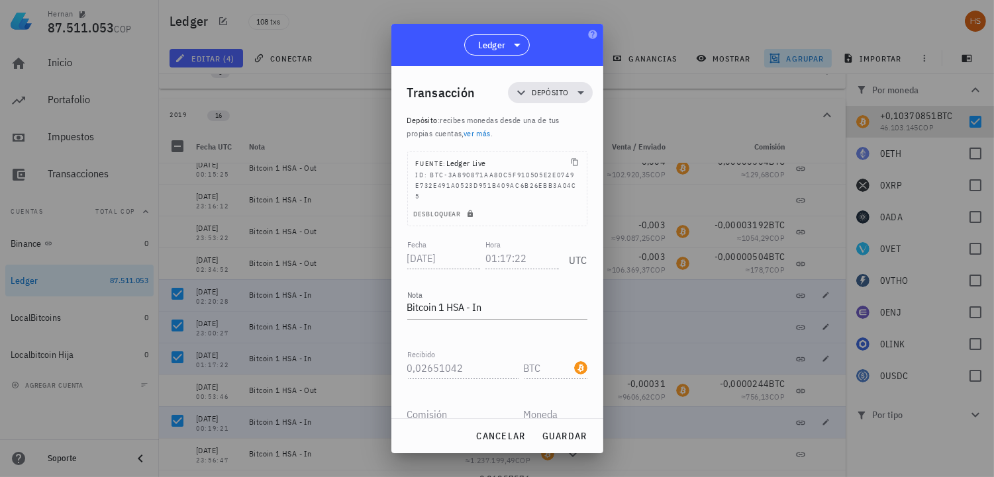
click at [398, 197] on div "Transacción Depósito Depósito : recibes monedas desde una de tus propias cuenta…" at bounding box center [497, 242] width 212 height 352
click at [479, 237] on div "Fecha [DATE] Hora 01:17:22 UTC" at bounding box center [497, 255] width 180 height 36
click at [492, 433] on span "cancelar" at bounding box center [500, 436] width 50 height 12
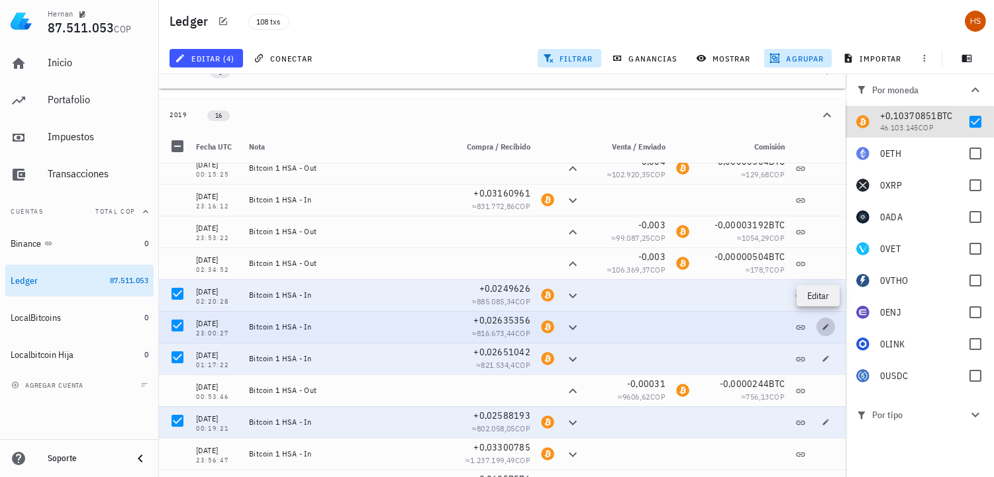
click at [823, 324] on icon "button" at bounding box center [826, 327] width 6 height 6
type input "23:00:27"
type input "0,02635356"
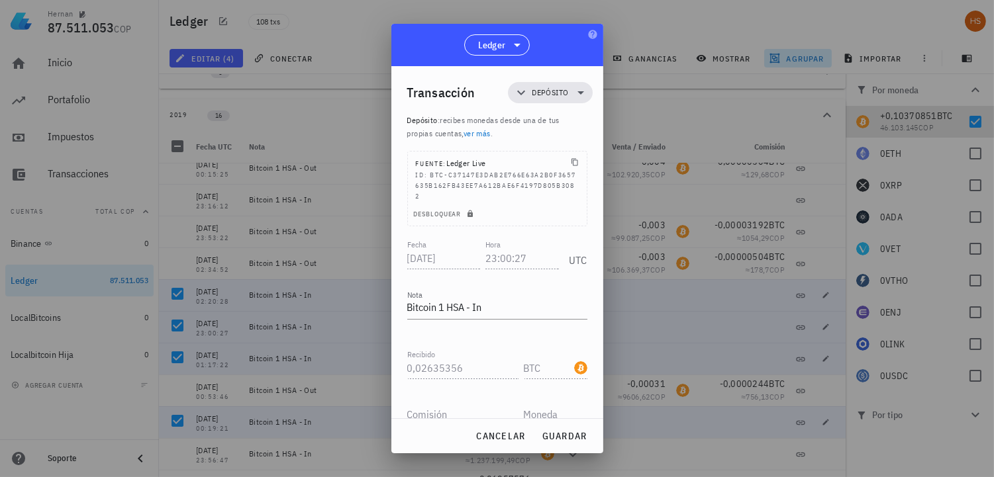
click at [400, 197] on div "Transacción Depósito Depósito : recibes monedas desde una de tus propias cuenta…" at bounding box center [497, 242] width 212 height 352
click at [479, 237] on div "Fecha [DATE] Hora 23:00:27 UTC" at bounding box center [497, 255] width 180 height 36
click at [487, 436] on span "cancelar" at bounding box center [500, 436] width 50 height 12
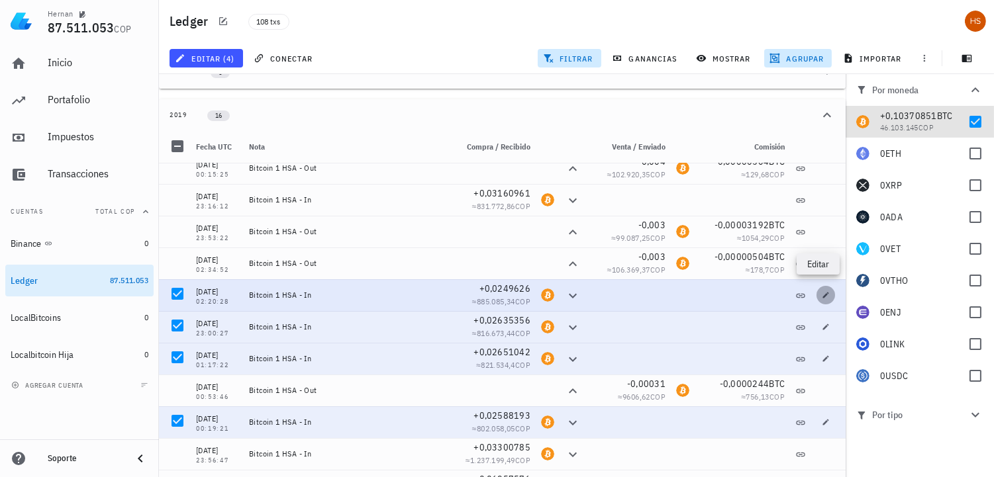
click at [823, 292] on icon "button" at bounding box center [826, 295] width 6 height 6
type input "[DATE]"
type input "02:20:28"
type input "0,0249626"
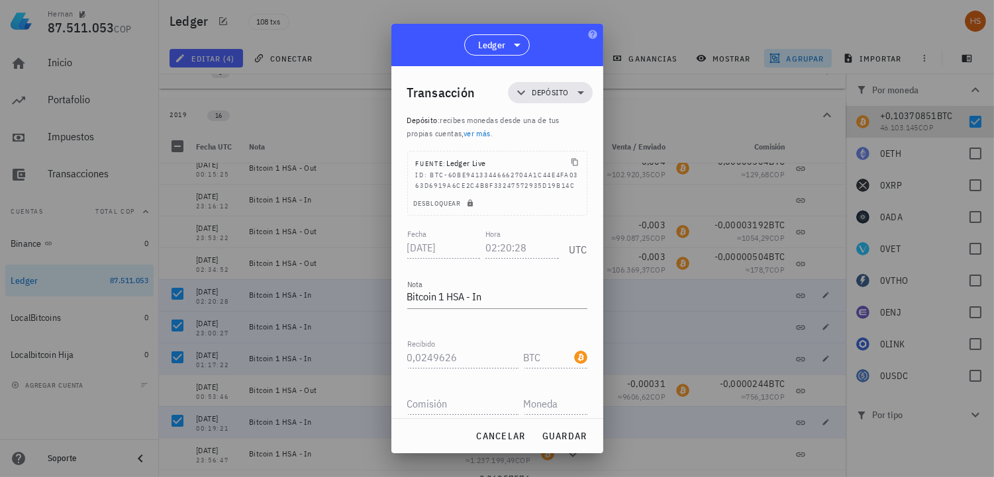
click at [391, 203] on div "Transacción Depósito Depósito : recibes monedas desde una de tus propias cuenta…" at bounding box center [497, 242] width 212 height 352
click at [479, 226] on div "Fecha [DATE] Hora 02:20:28 UTC" at bounding box center [497, 244] width 180 height 36
click at [482, 440] on span "cancelar" at bounding box center [500, 436] width 50 height 12
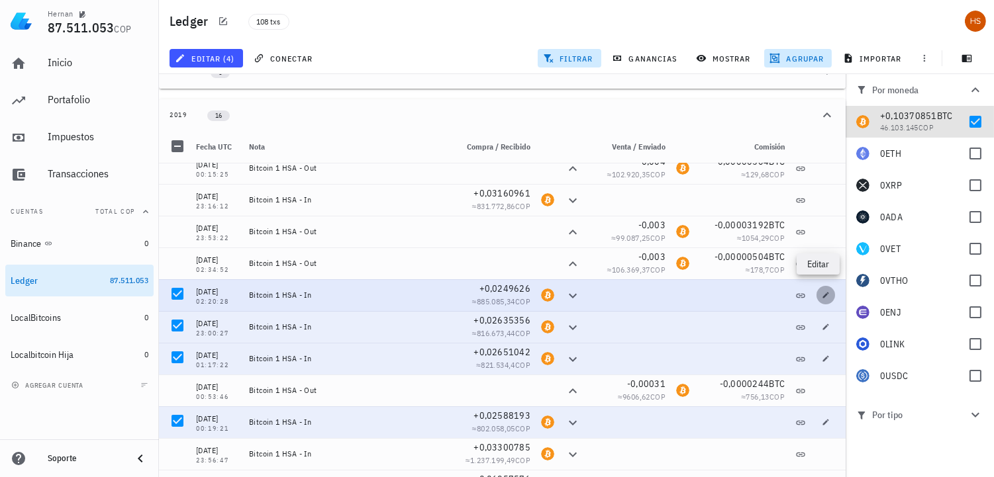
click at [821, 291] on icon "button" at bounding box center [825, 295] width 8 height 8
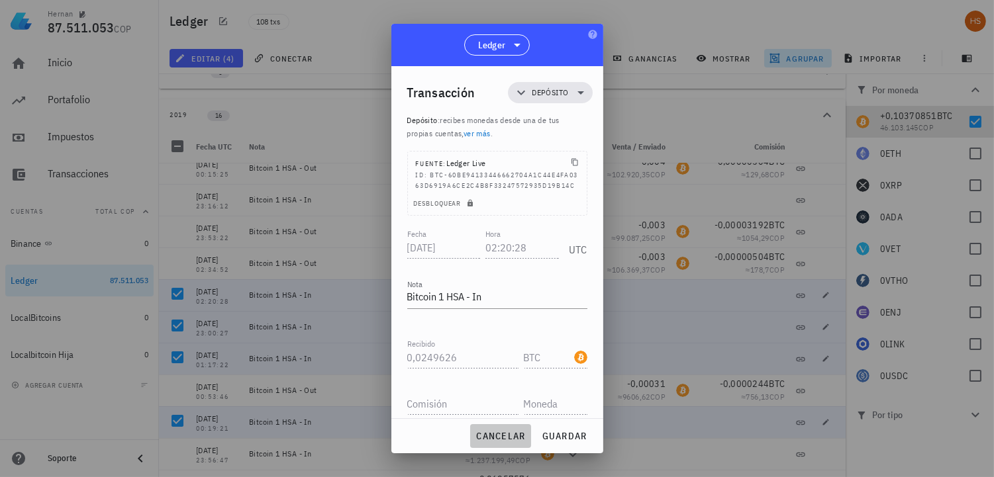
click at [500, 438] on span "cancelar" at bounding box center [500, 436] width 50 height 12
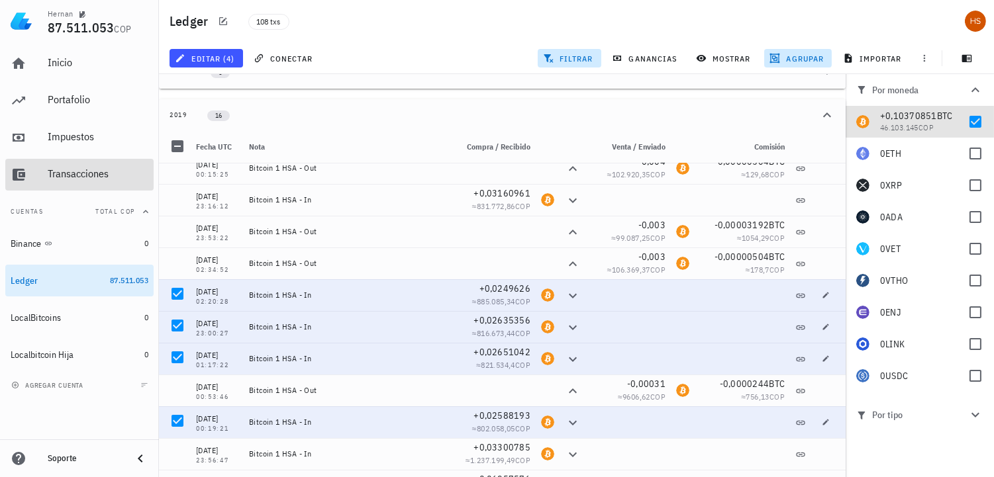
click at [105, 169] on div "Transacciones" at bounding box center [98, 173] width 101 height 13
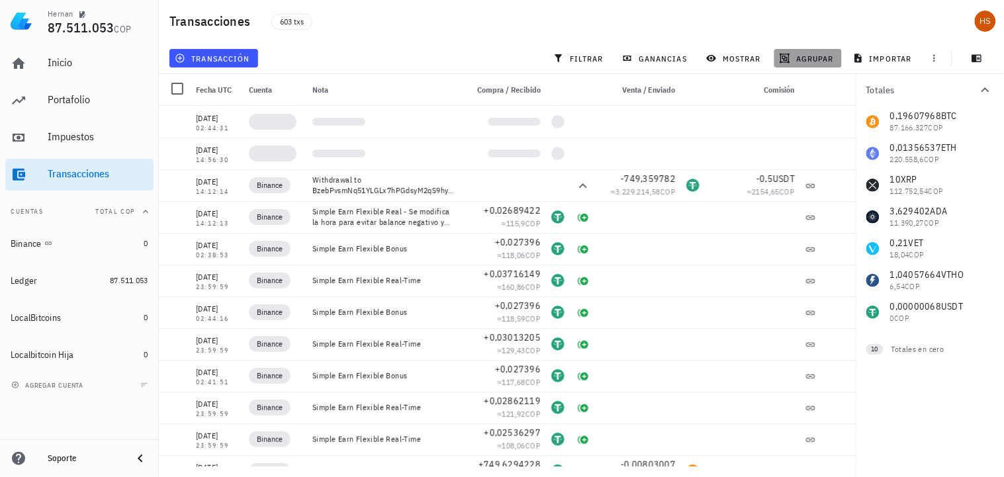
click at [821, 56] on span "agrupar" at bounding box center [808, 58] width 52 height 11
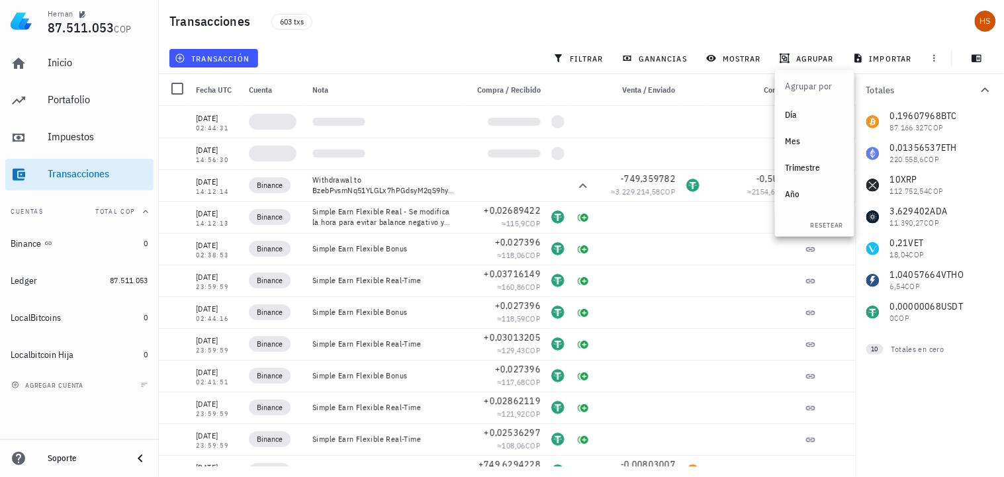
click at [796, 193] on div "Año" at bounding box center [815, 194] width 58 height 11
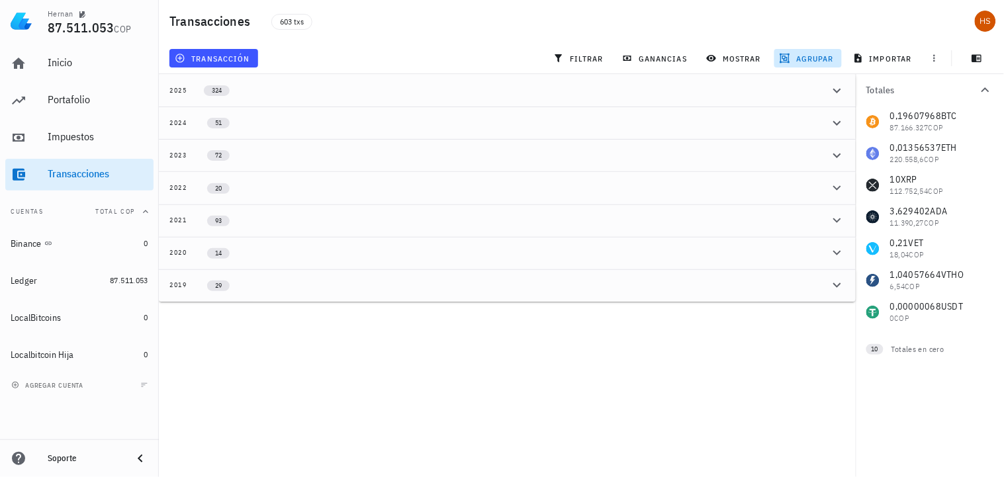
click at [177, 275] on button "2019 29" at bounding box center [507, 285] width 697 height 32
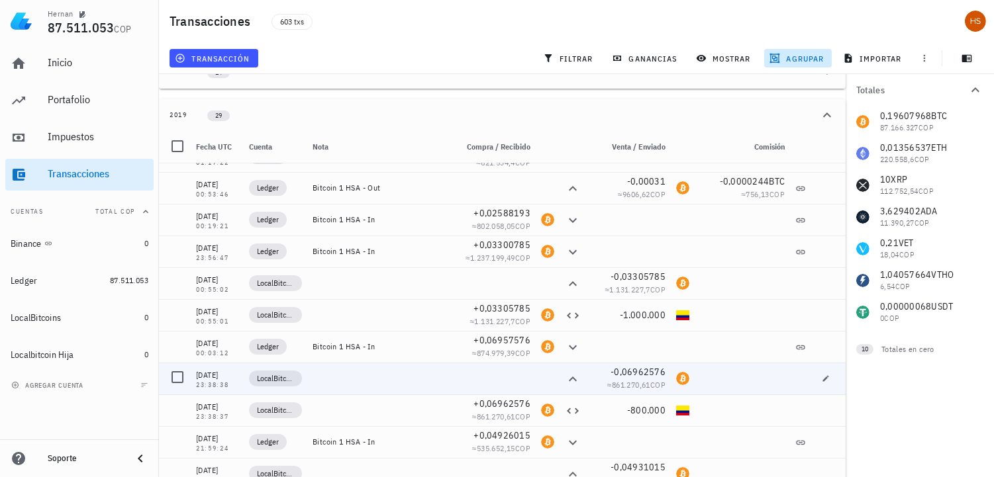
scroll to position [236, 0]
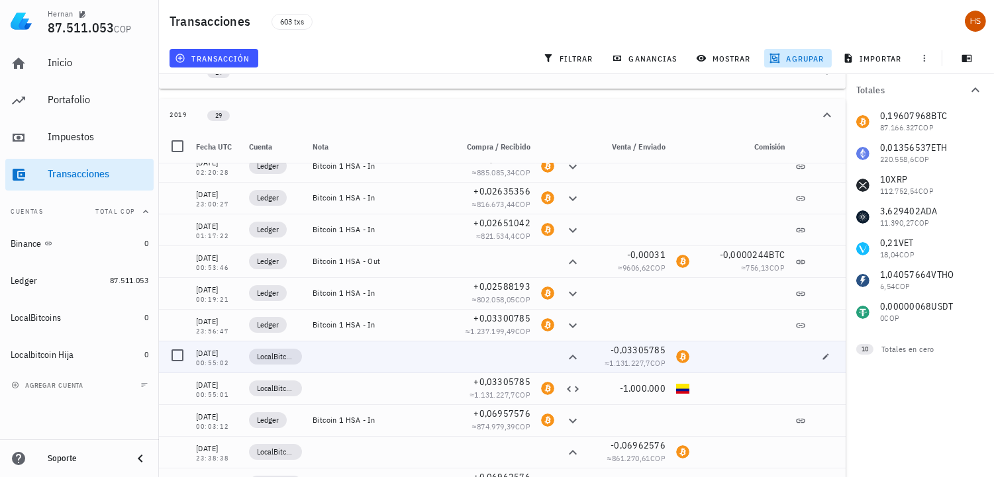
click at [338, 359] on div at bounding box center [379, 357] width 144 height 32
